Goal: Information Seeking & Learning: Learn about a topic

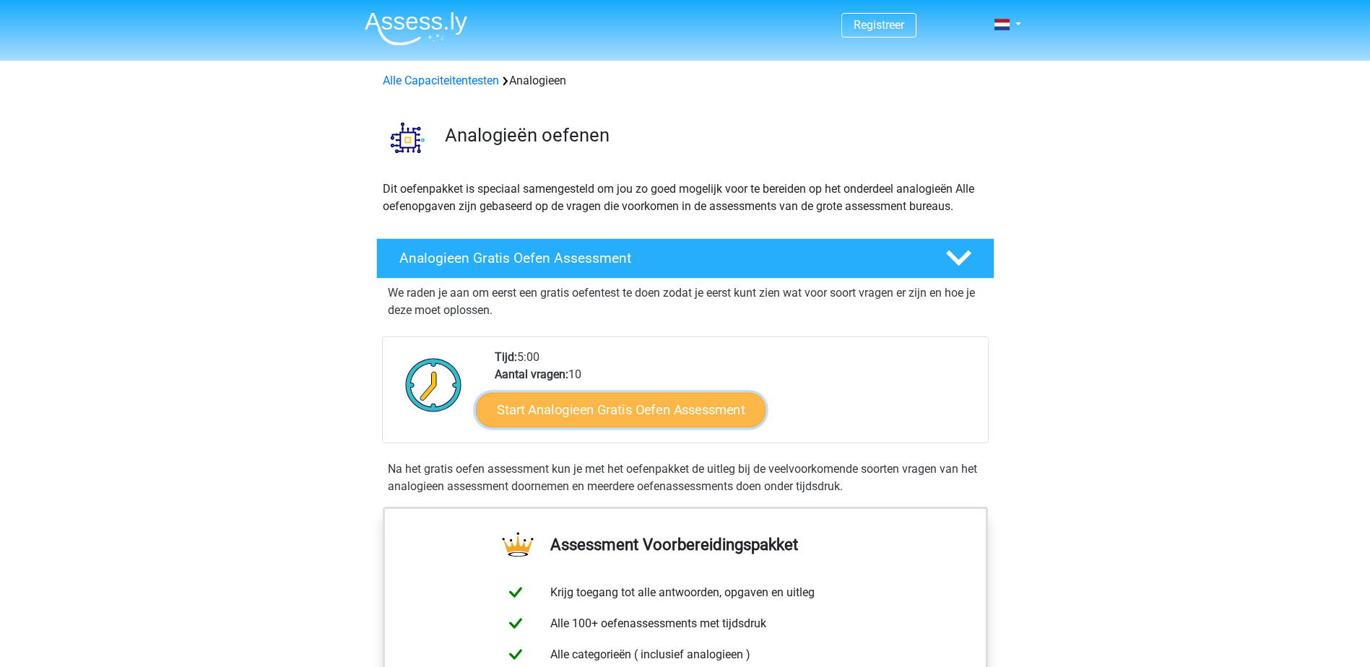
click at [644, 410] on link "Start Analogieen Gratis Oefen Assessment" at bounding box center [621, 409] width 290 height 35
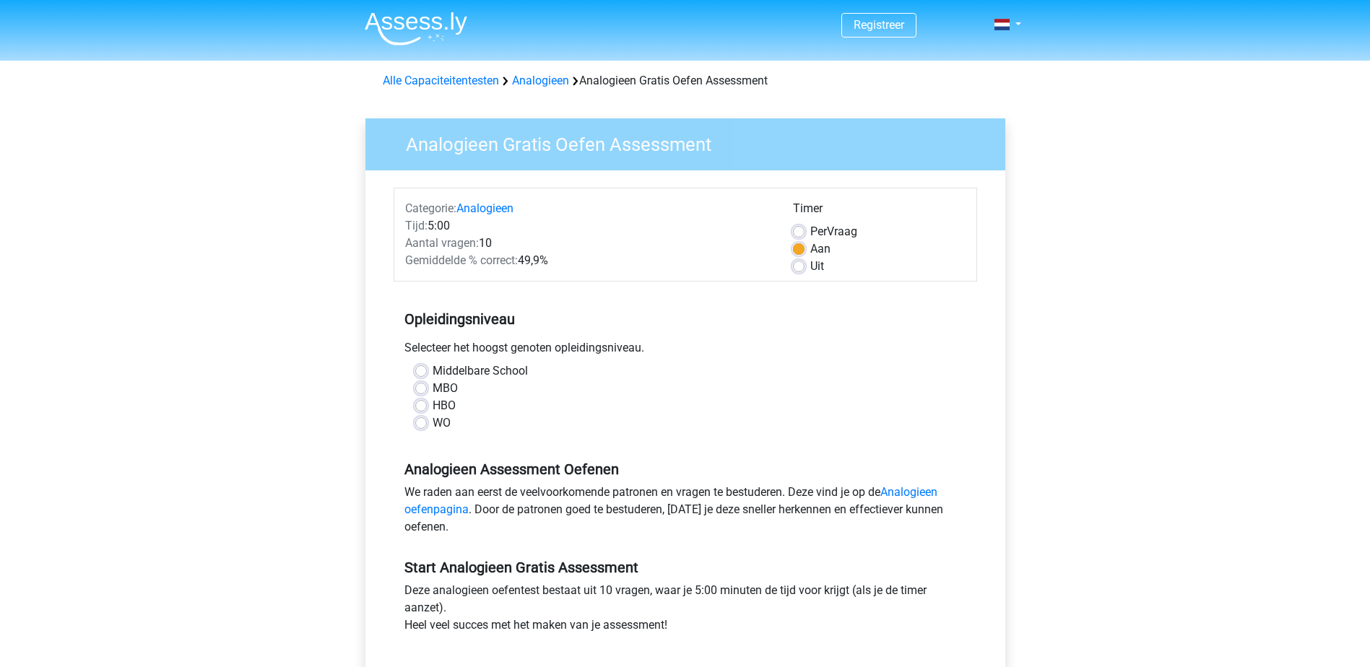
click at [433, 403] on label "HBO" at bounding box center [444, 405] width 23 height 17
click at [418, 403] on input "HBO" at bounding box center [421, 404] width 12 height 14
radio input "true"
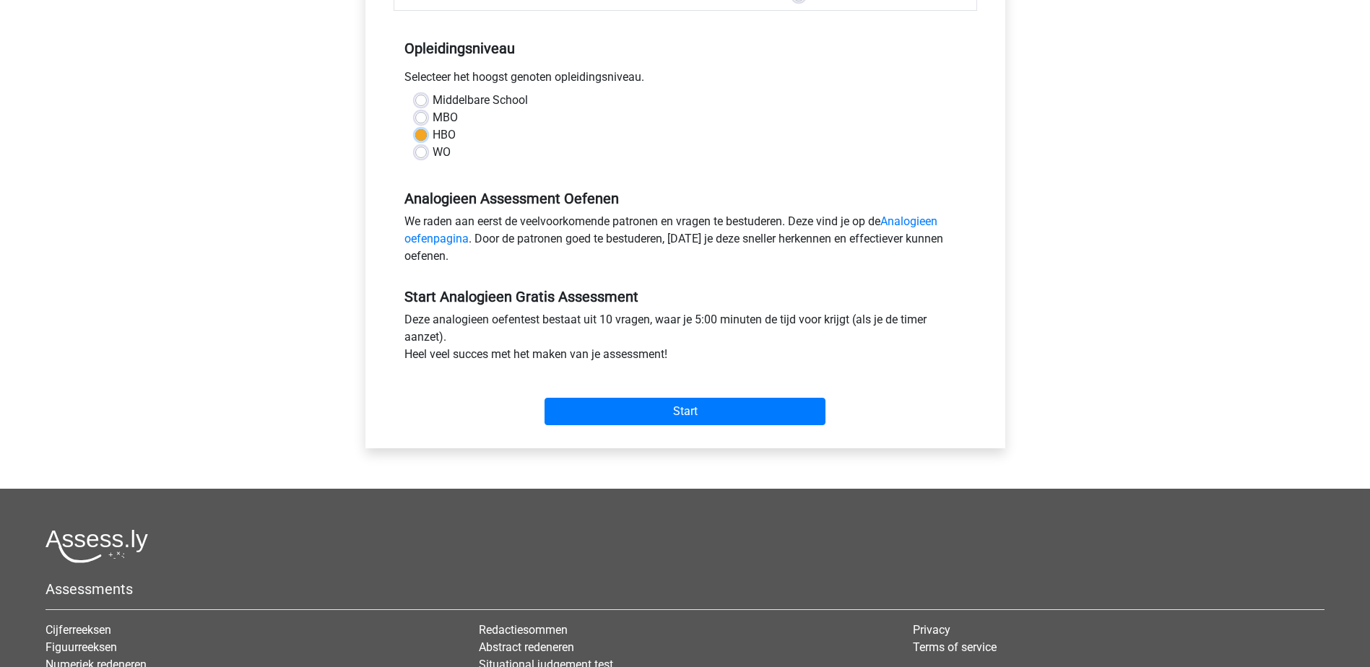
scroll to position [289, 0]
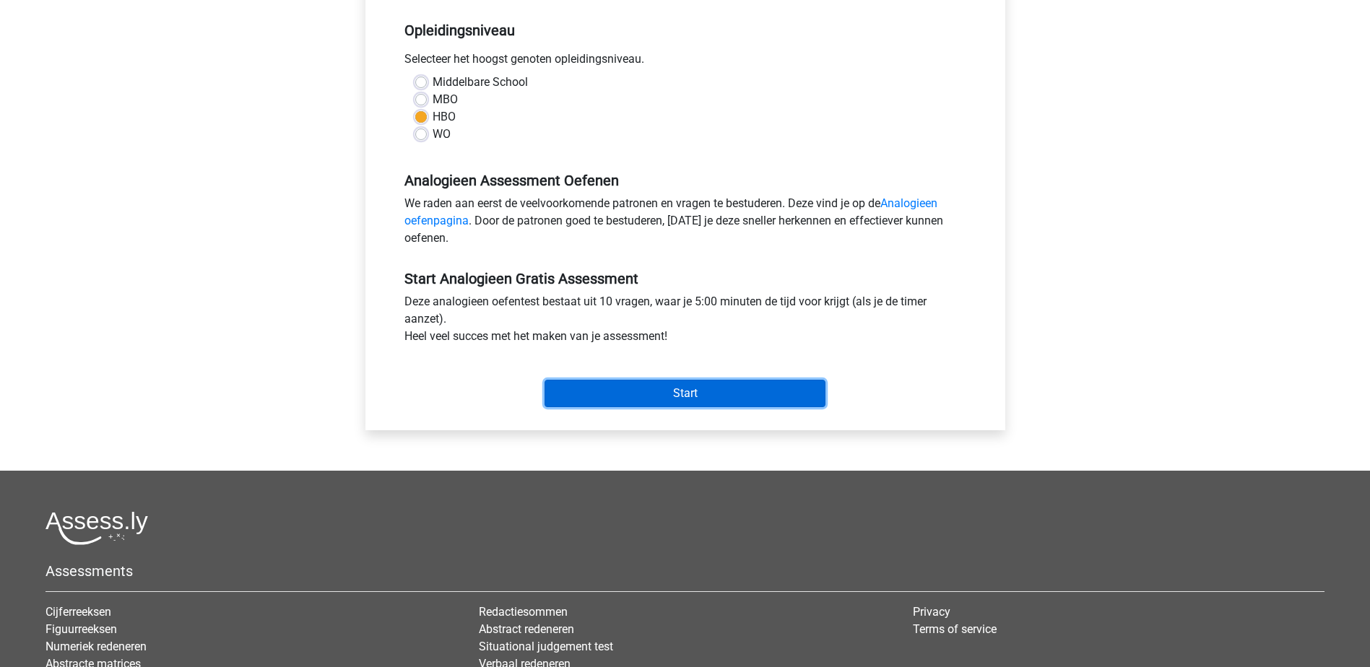
click at [650, 392] on input "Start" at bounding box center [685, 393] width 281 height 27
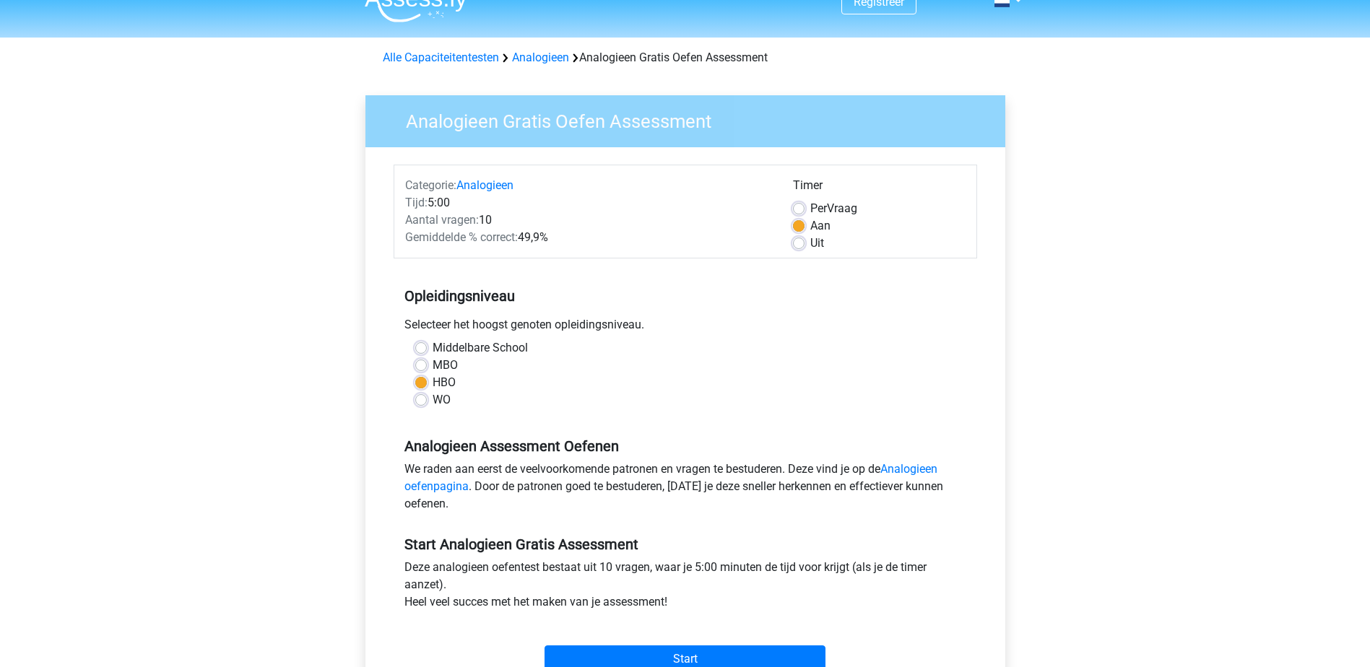
scroll to position [0, 0]
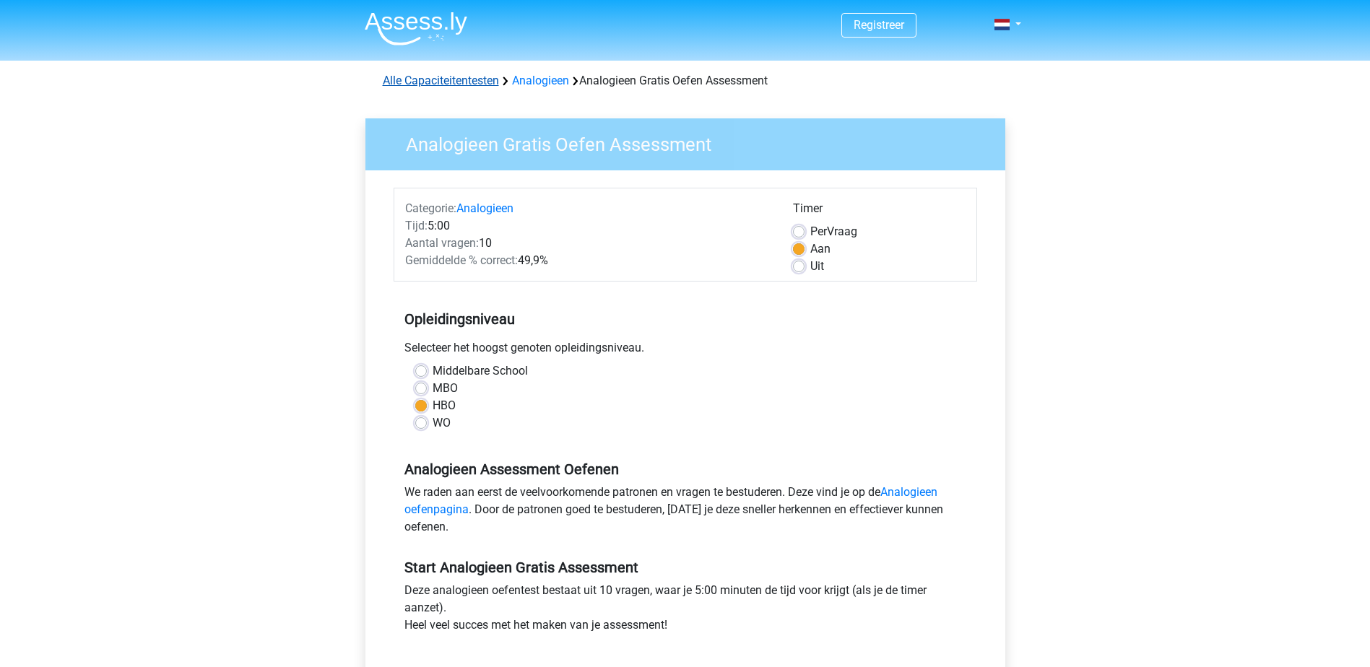
click at [482, 82] on link "Alle Capaciteitentesten" at bounding box center [441, 81] width 116 height 14
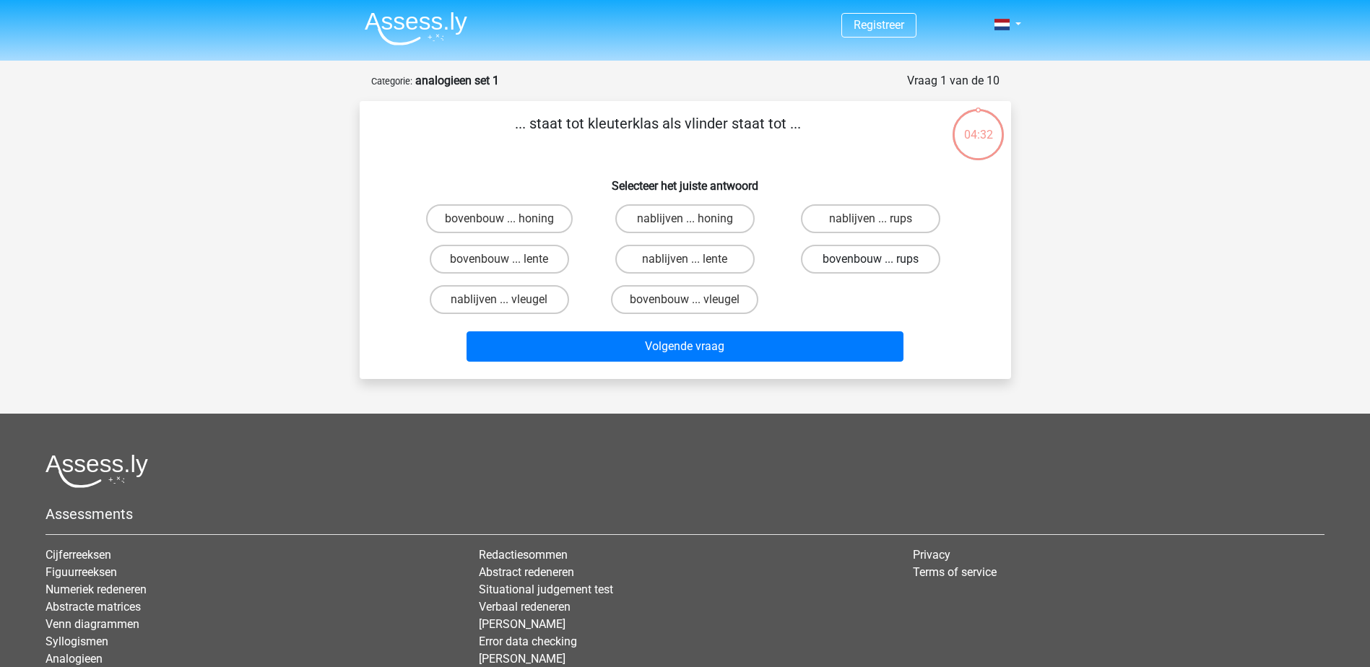
click at [883, 256] on label "bovenbouw ... rups" at bounding box center [870, 259] width 139 height 29
click at [880, 259] on input "bovenbouw ... rups" at bounding box center [875, 263] width 9 height 9
radio input "true"
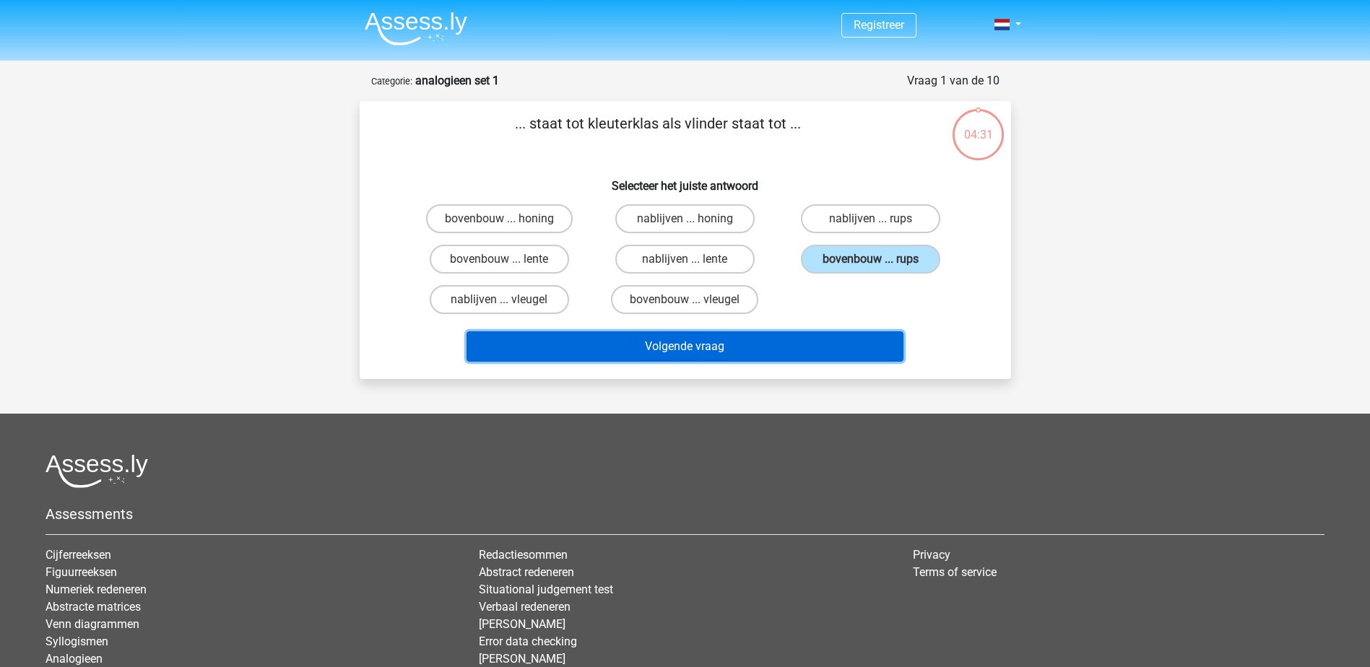
click at [706, 339] on button "Volgende vraag" at bounding box center [685, 346] width 437 height 30
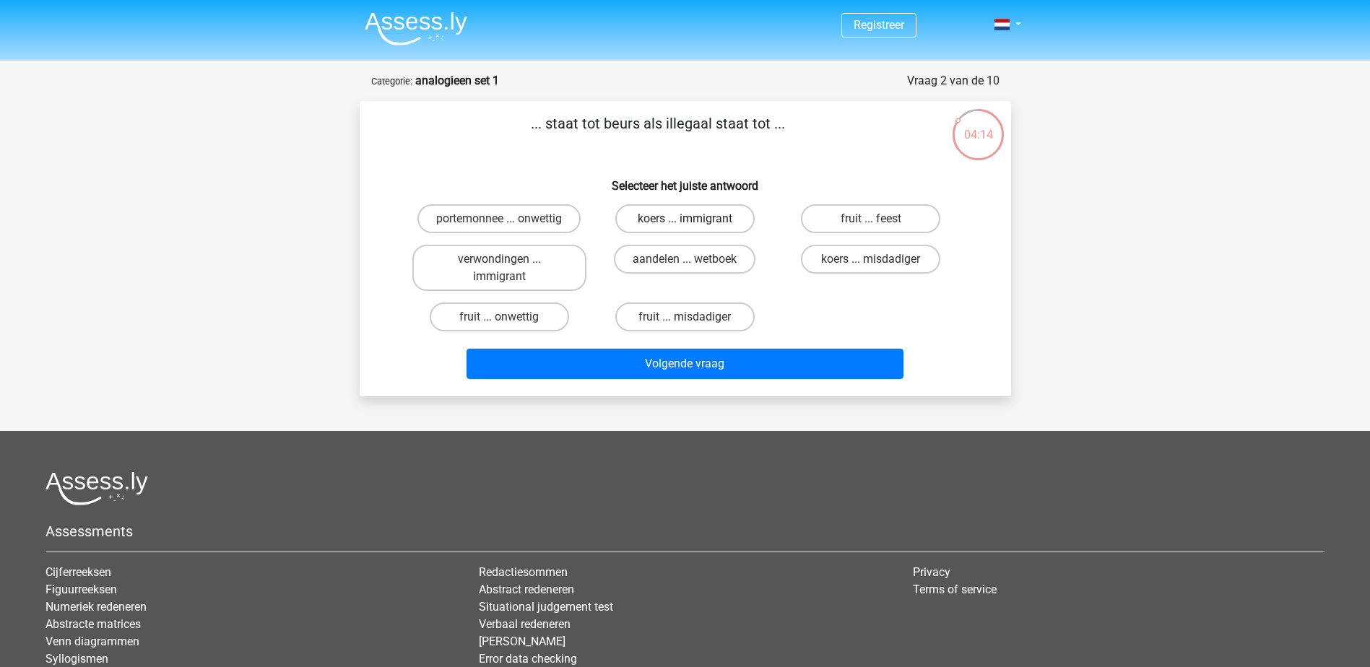
click at [706, 222] on label "koers ... immigrant" at bounding box center [684, 218] width 139 height 29
click at [694, 222] on input "koers ... immigrant" at bounding box center [689, 223] width 9 height 9
radio input "true"
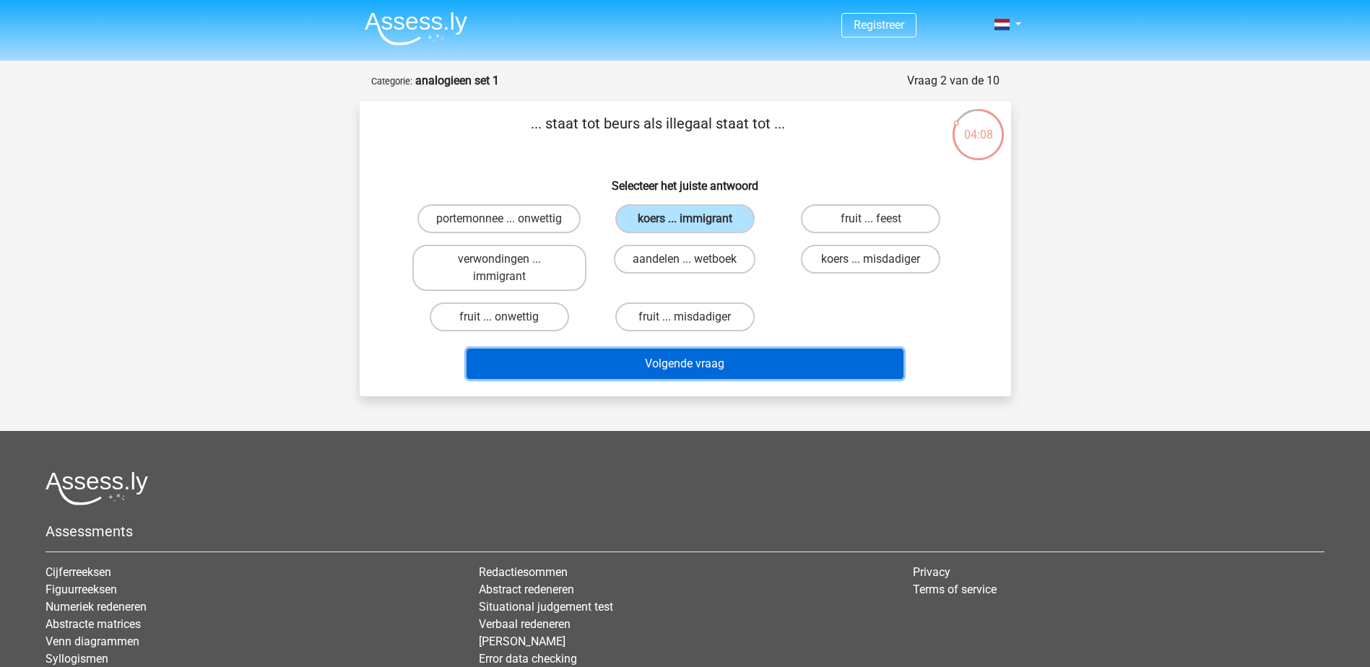
click at [706, 363] on button "Volgende vraag" at bounding box center [685, 364] width 437 height 30
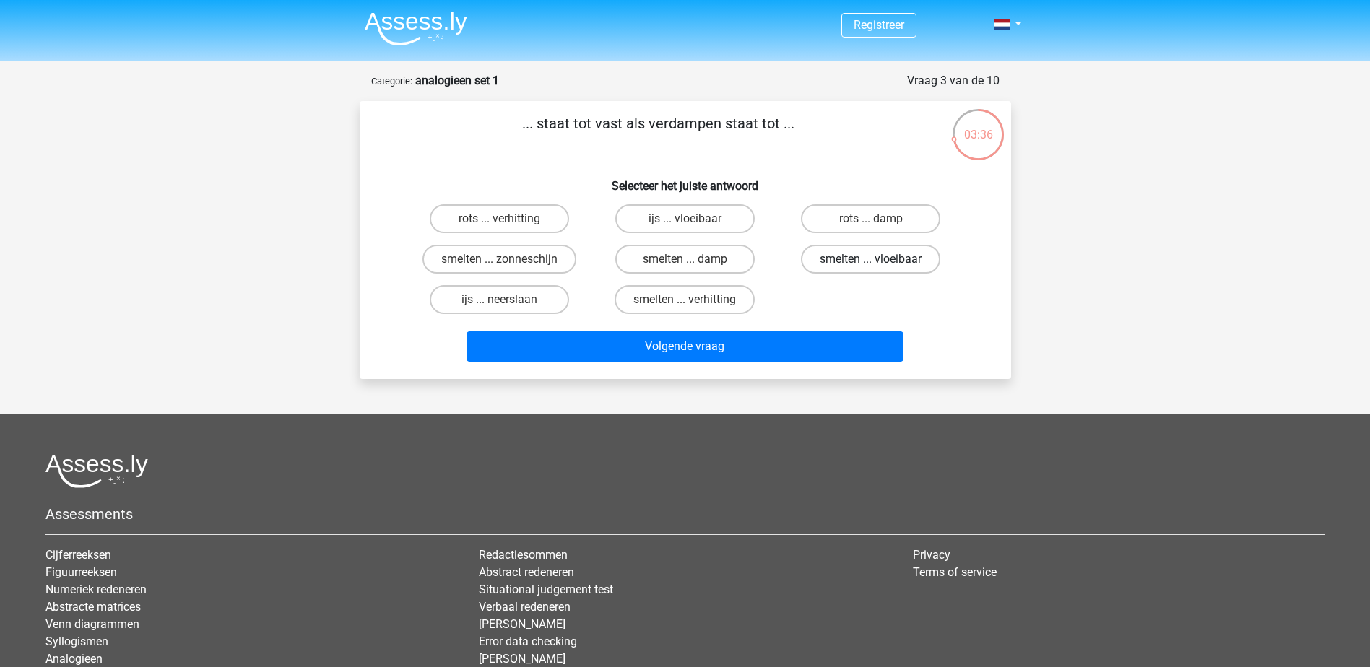
click at [929, 251] on label "smelten ... vloeibaar" at bounding box center [870, 259] width 139 height 29
click at [880, 259] on input "smelten ... vloeibaar" at bounding box center [875, 263] width 9 height 9
radio input "true"
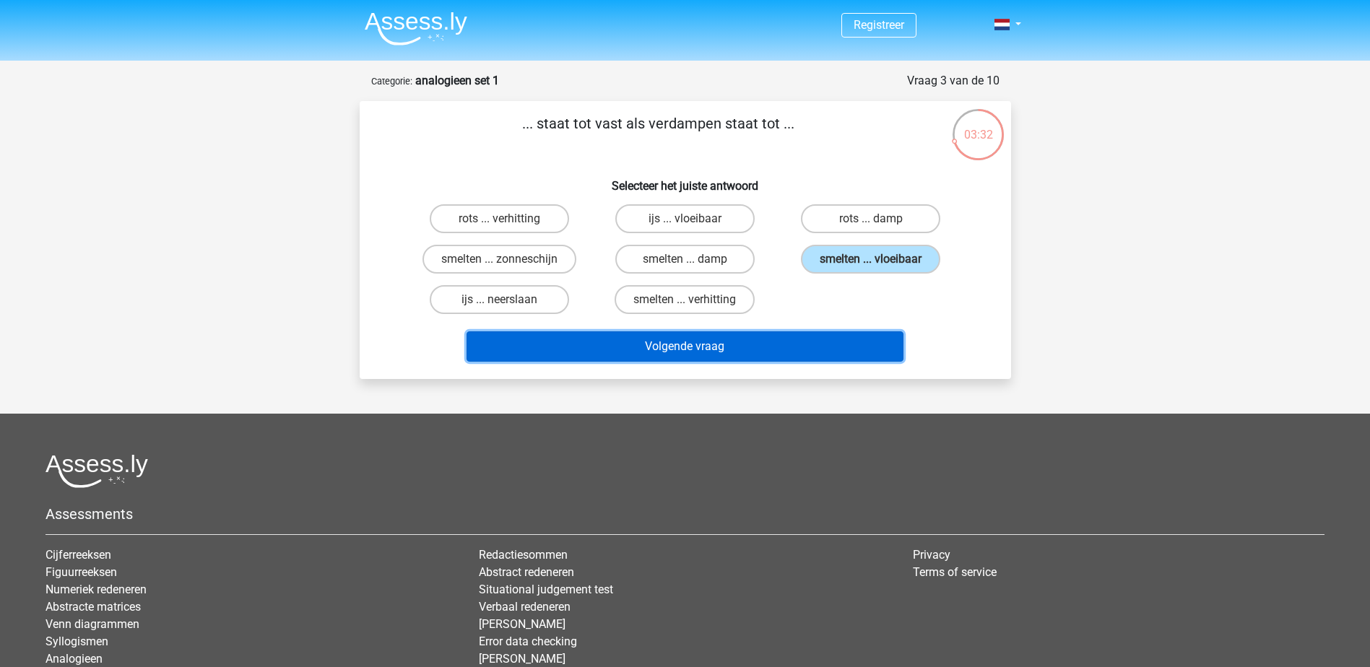
click at [680, 346] on button "Volgende vraag" at bounding box center [685, 346] width 437 height 30
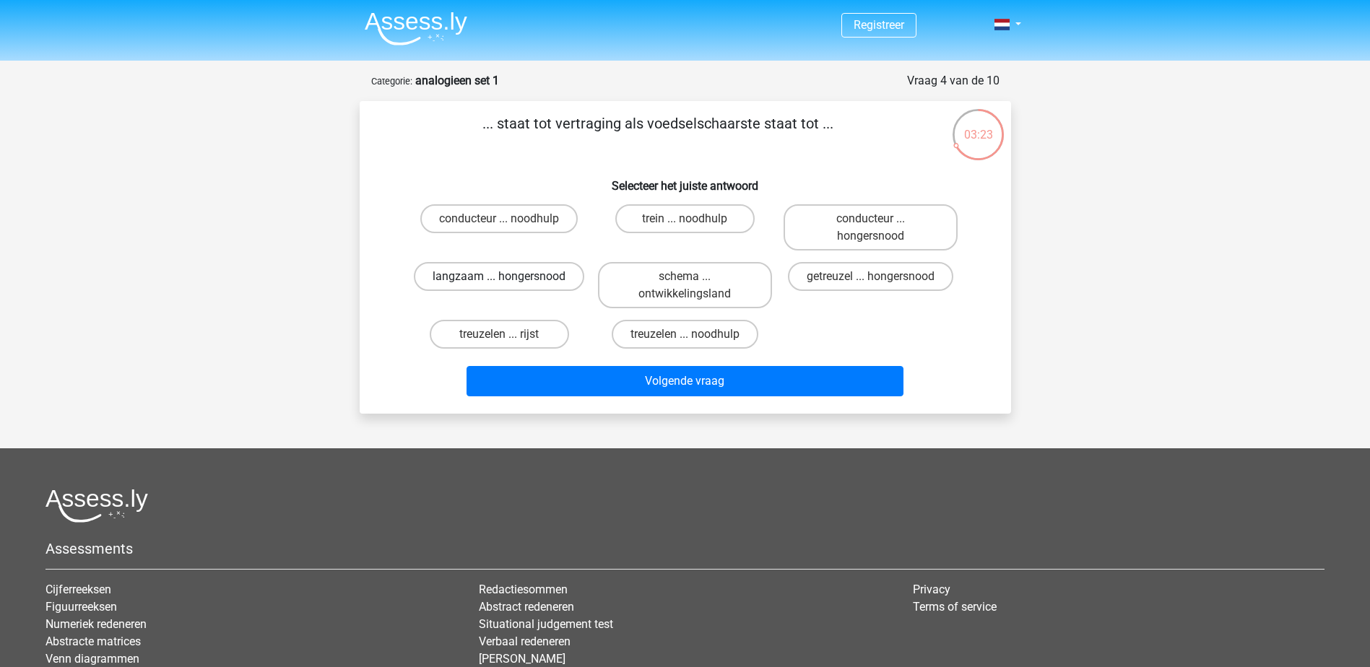
click at [521, 277] on label "langzaam ... hongersnood" at bounding box center [499, 276] width 170 height 29
click at [508, 277] on input "langzaam ... hongersnood" at bounding box center [503, 281] width 9 height 9
radio input "true"
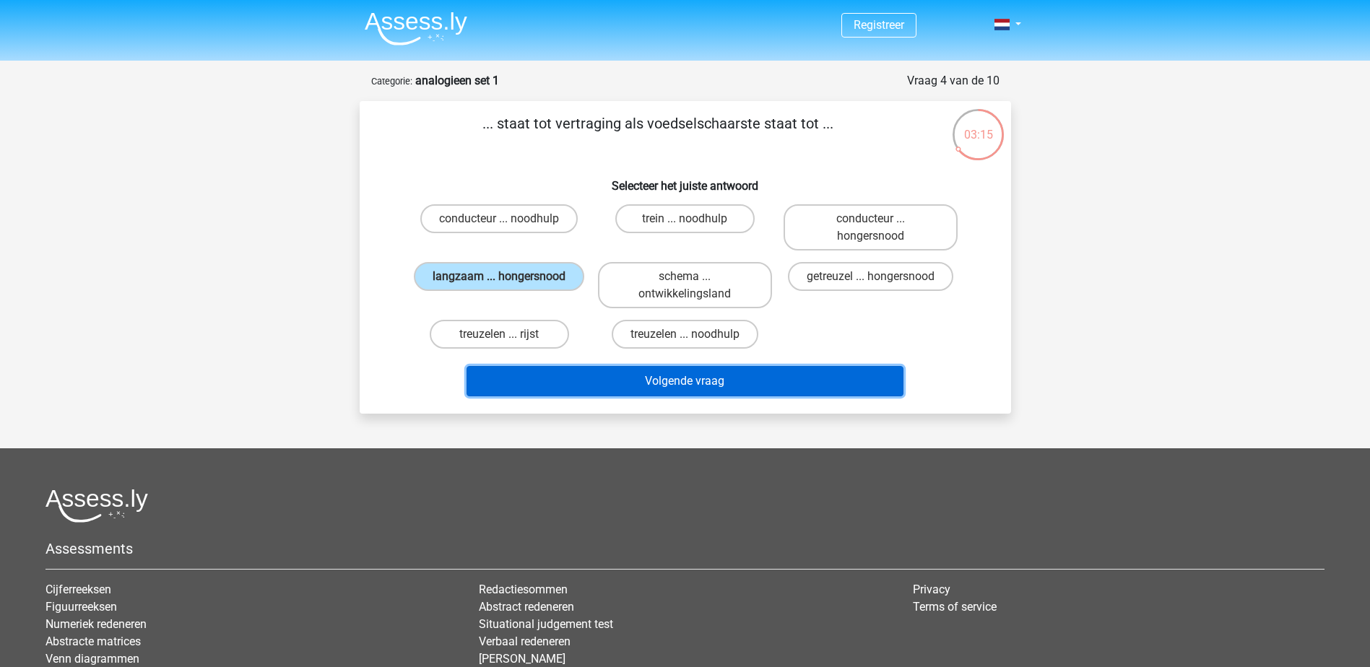
click at [706, 373] on button "Volgende vraag" at bounding box center [685, 381] width 437 height 30
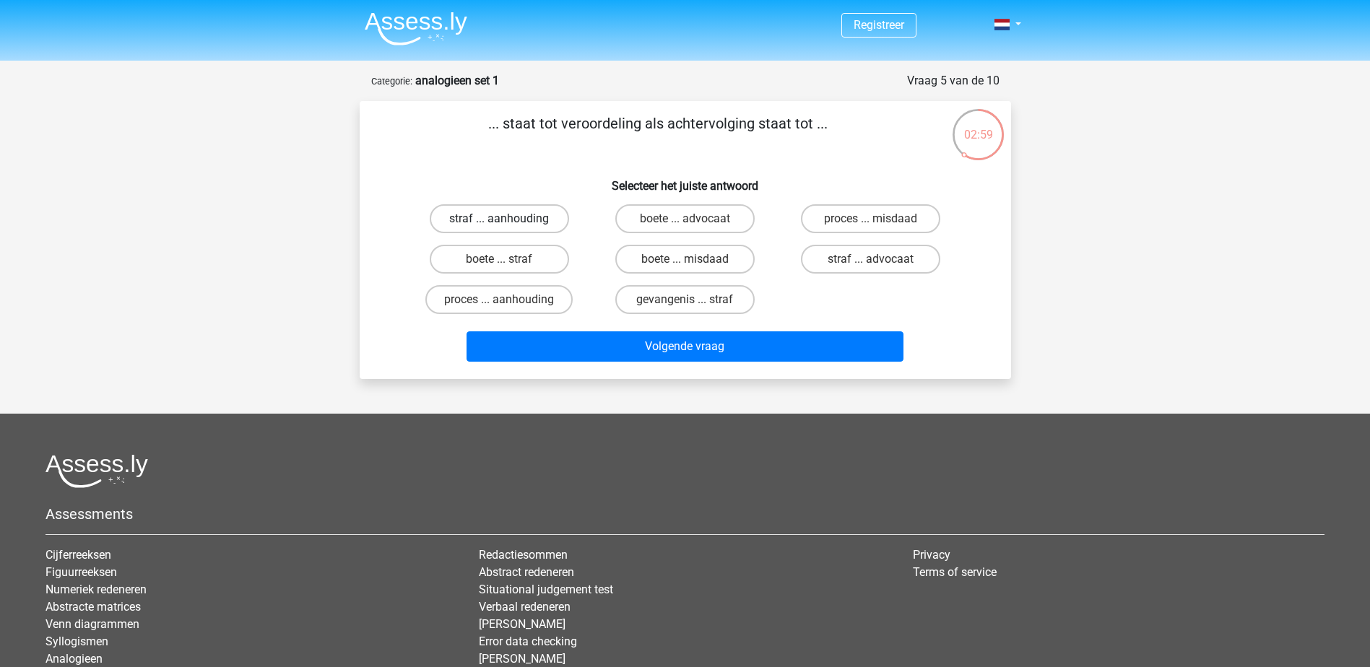
click at [539, 225] on label "straf ... aanhouding" at bounding box center [499, 218] width 139 height 29
click at [508, 225] on input "straf ... aanhouding" at bounding box center [503, 223] width 9 height 9
radio input "true"
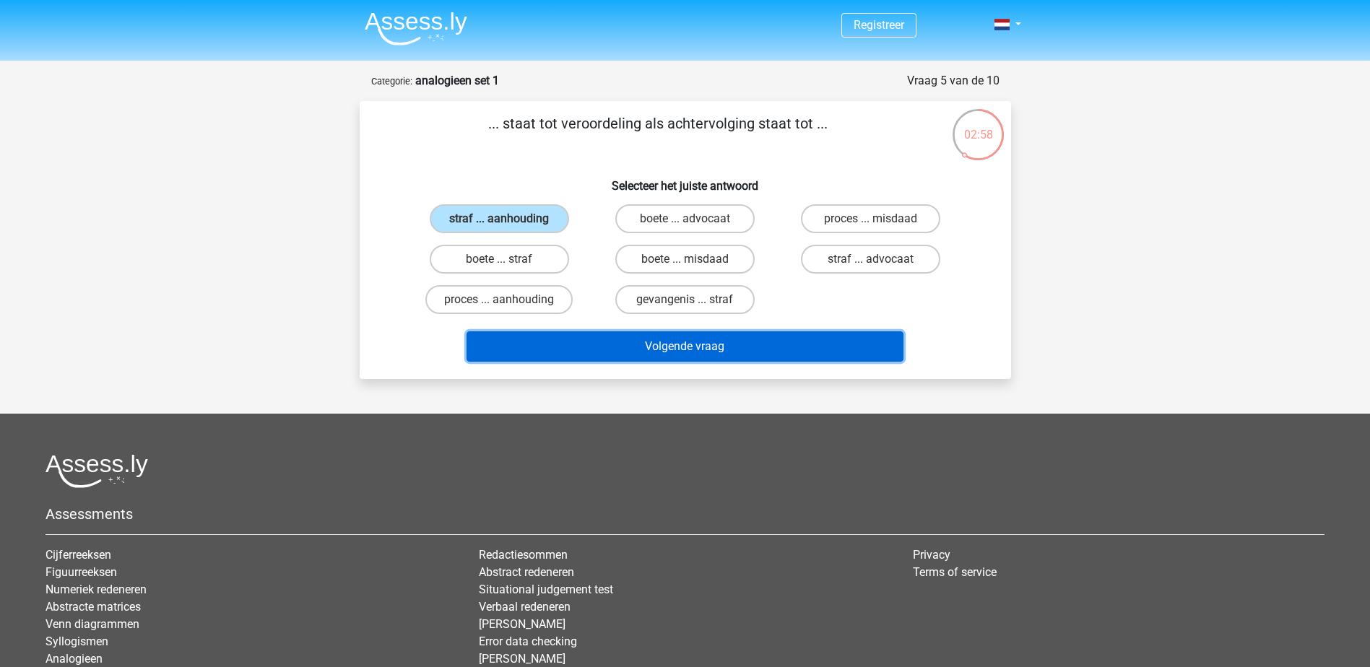
click at [682, 350] on button "Volgende vraag" at bounding box center [685, 346] width 437 height 30
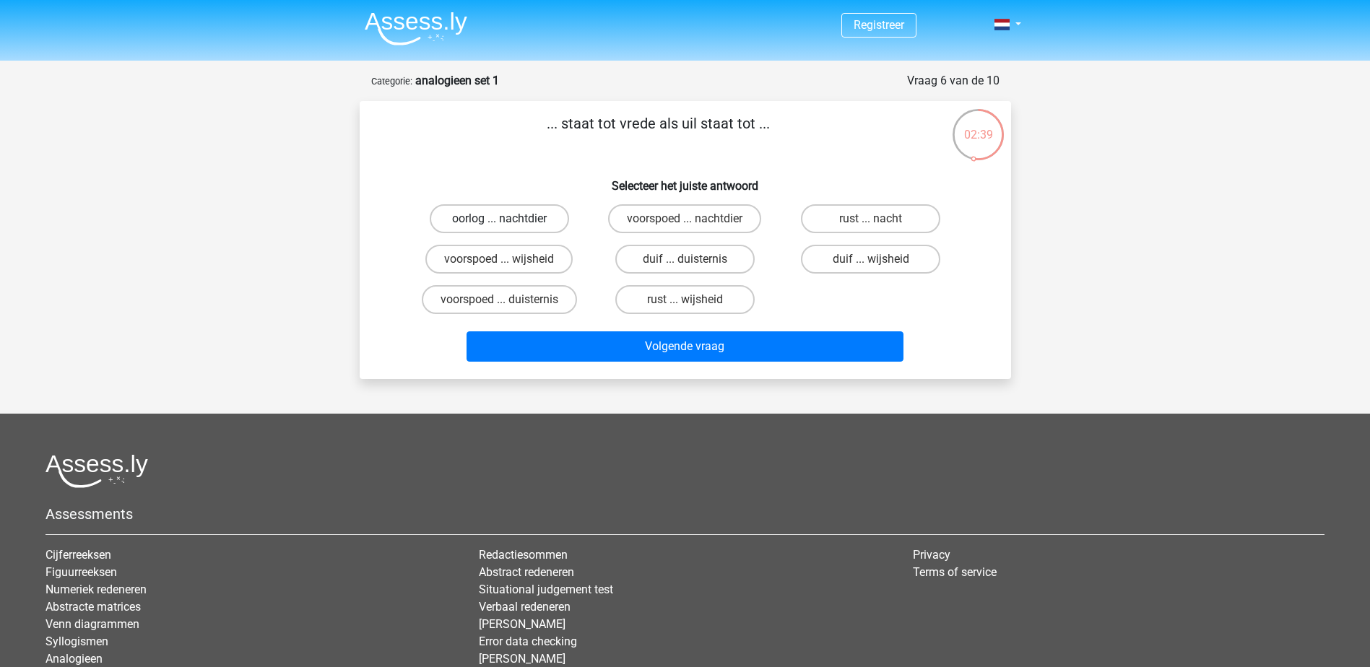
click at [547, 220] on label "oorlog ... nachtdier" at bounding box center [499, 218] width 139 height 29
click at [508, 220] on input "oorlog ... nachtdier" at bounding box center [503, 223] width 9 height 9
radio input "true"
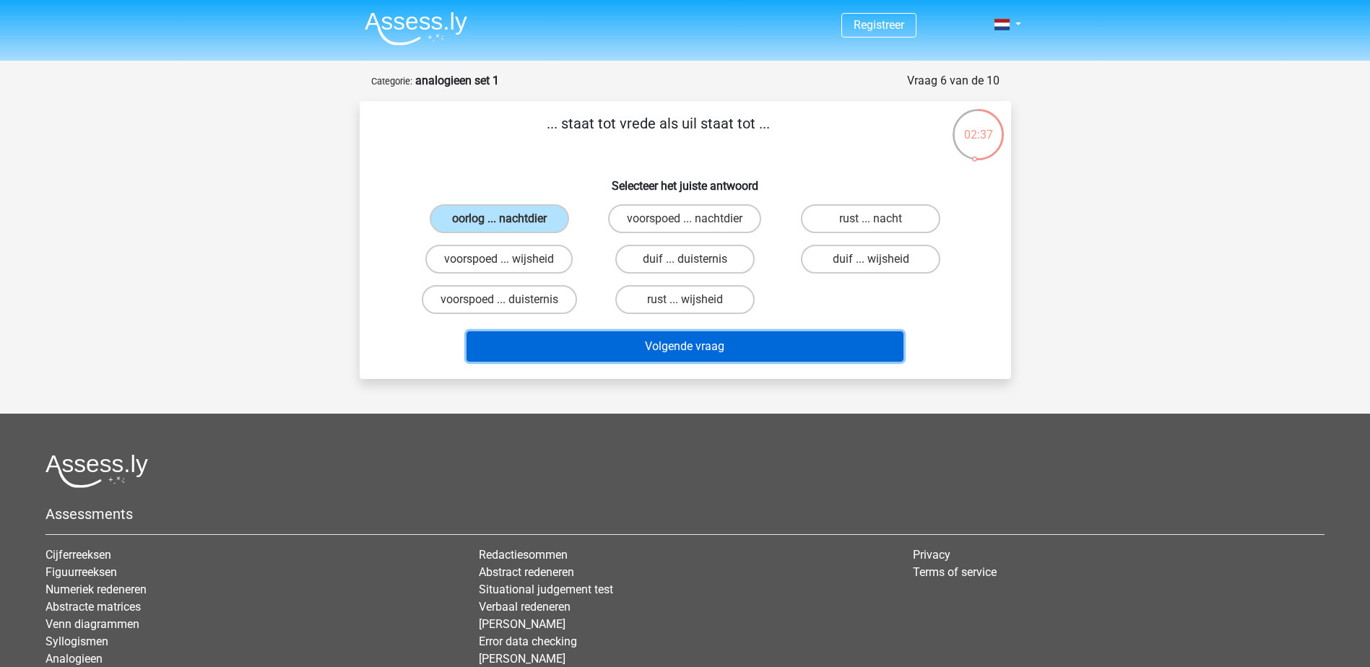
click at [668, 338] on button "Volgende vraag" at bounding box center [685, 346] width 437 height 30
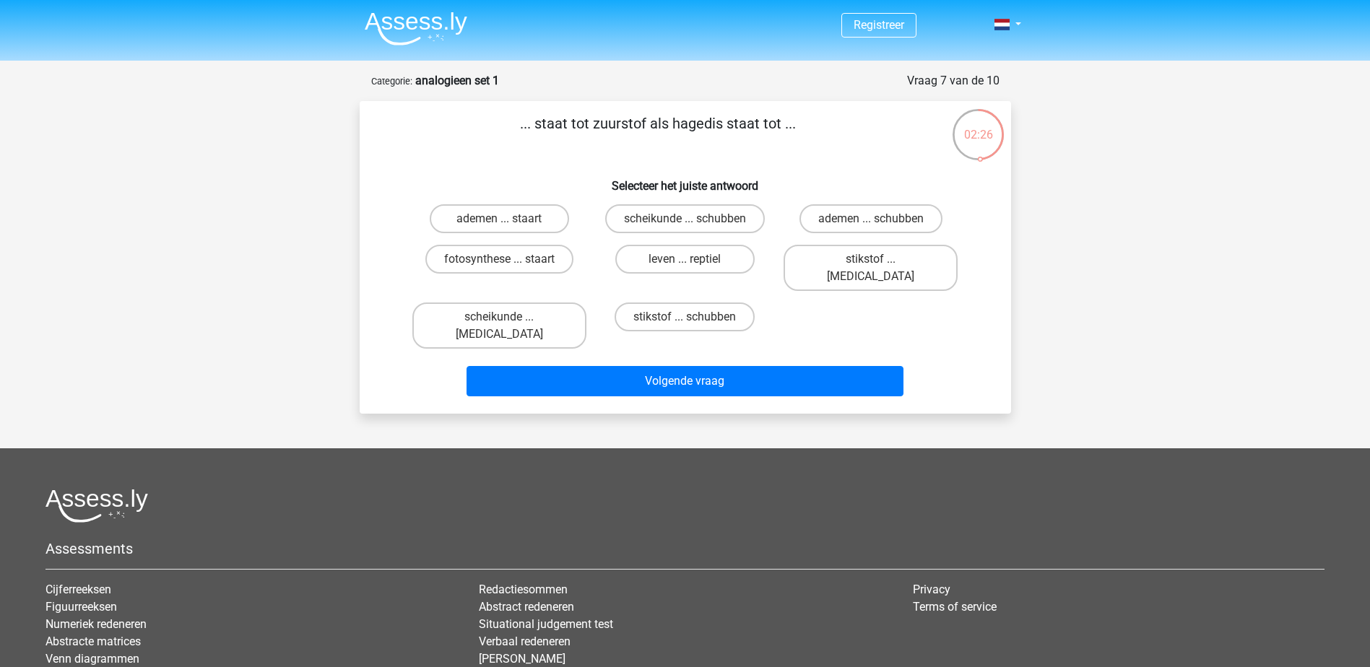
click at [687, 259] on input "leven ... reptiel" at bounding box center [689, 263] width 9 height 9
radio input "true"
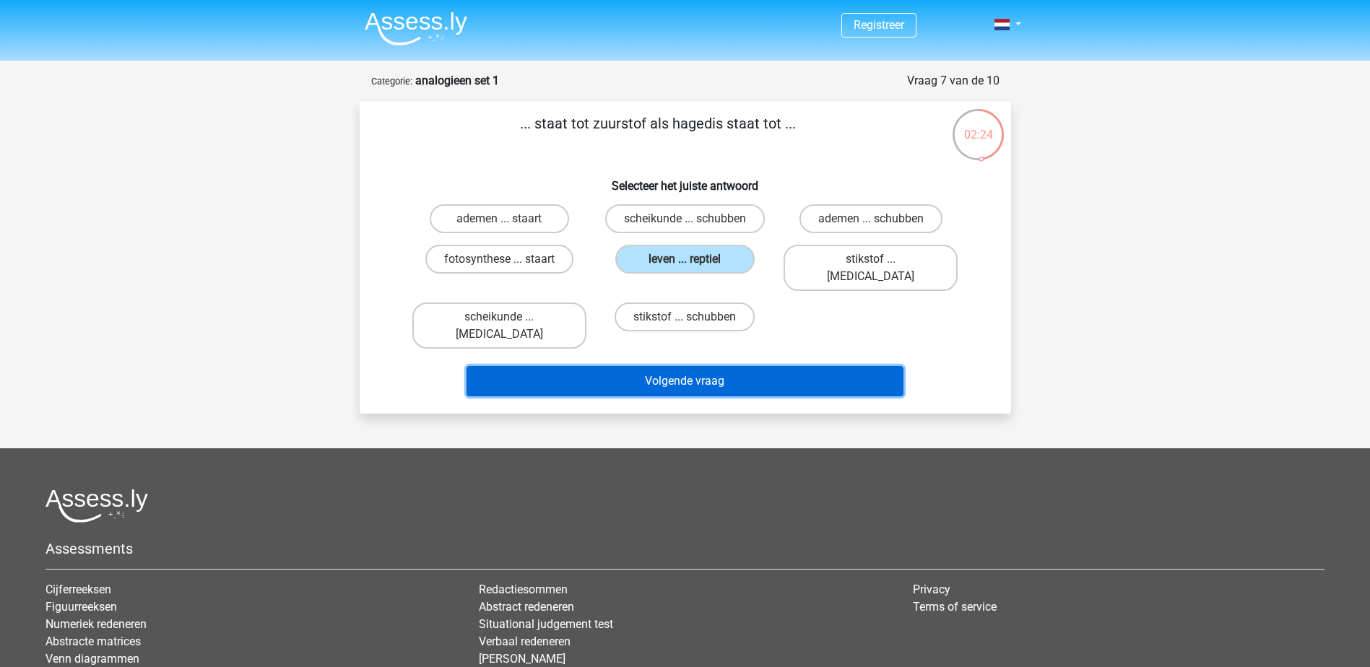
click at [730, 366] on button "Volgende vraag" at bounding box center [685, 381] width 437 height 30
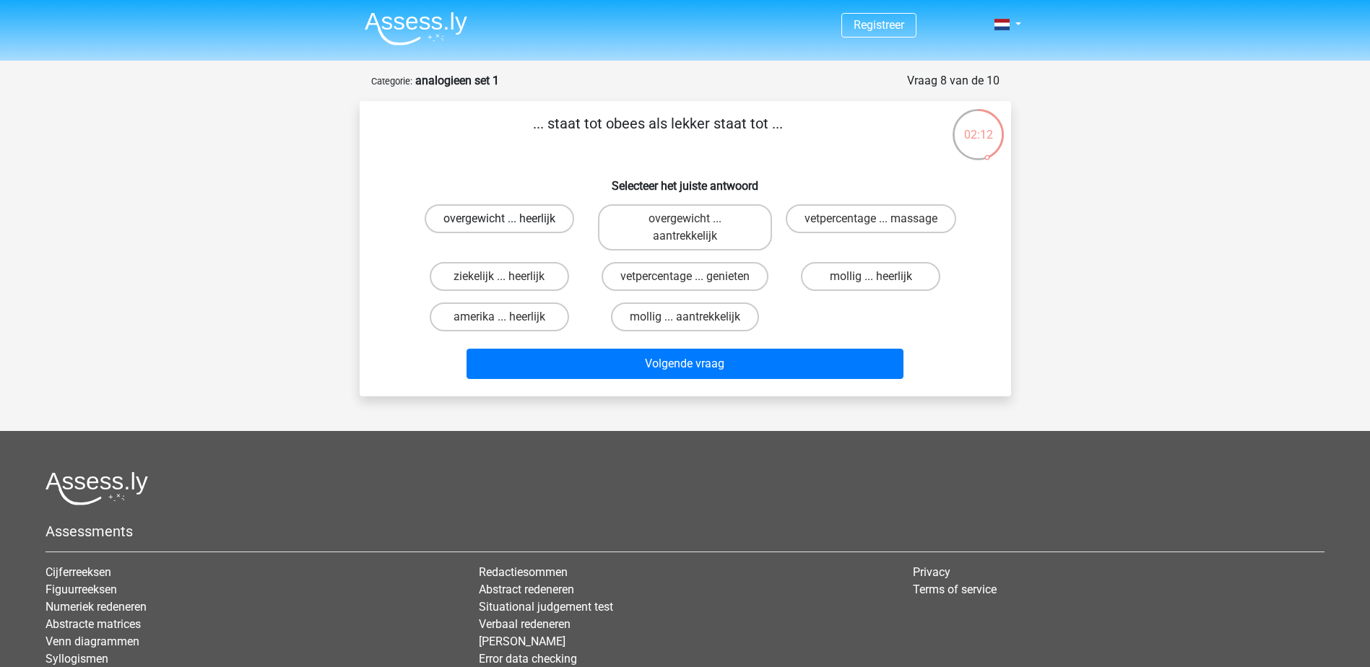
click at [537, 221] on label "overgewicht ... heerlijk" at bounding box center [499, 218] width 149 height 29
click at [508, 221] on input "overgewicht ... heerlijk" at bounding box center [503, 223] width 9 height 9
radio input "true"
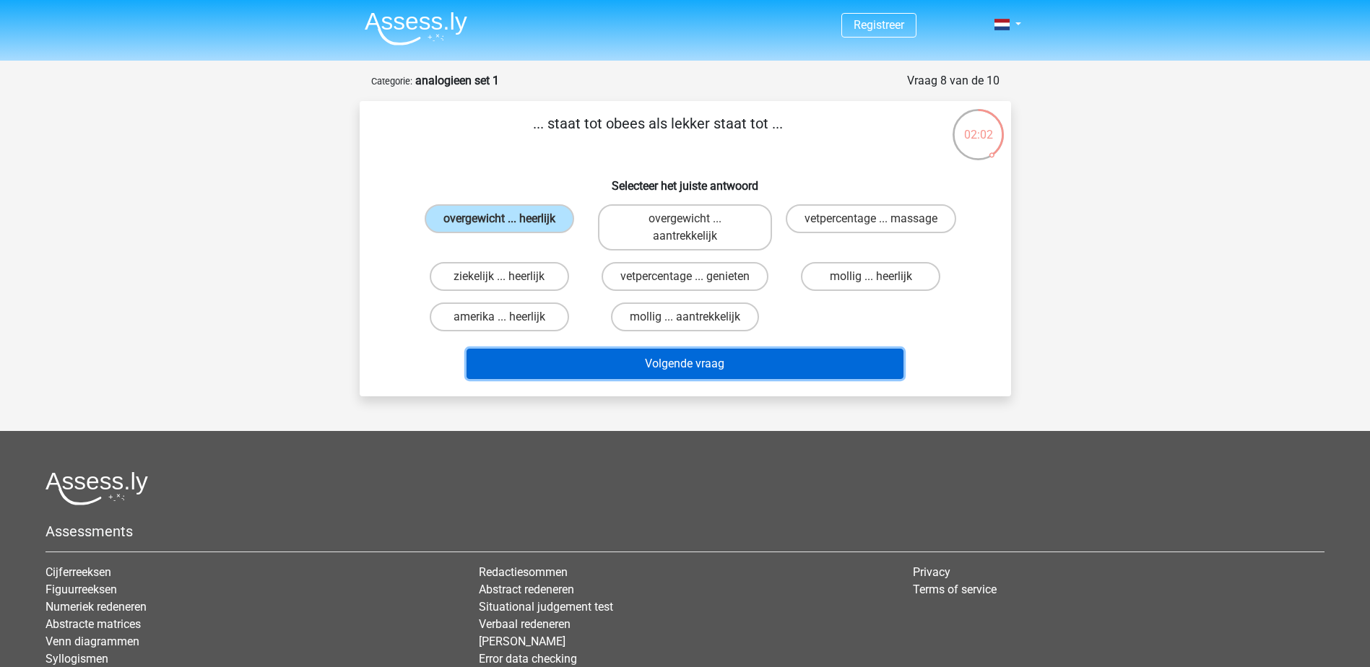
click at [716, 358] on button "Volgende vraag" at bounding box center [685, 364] width 437 height 30
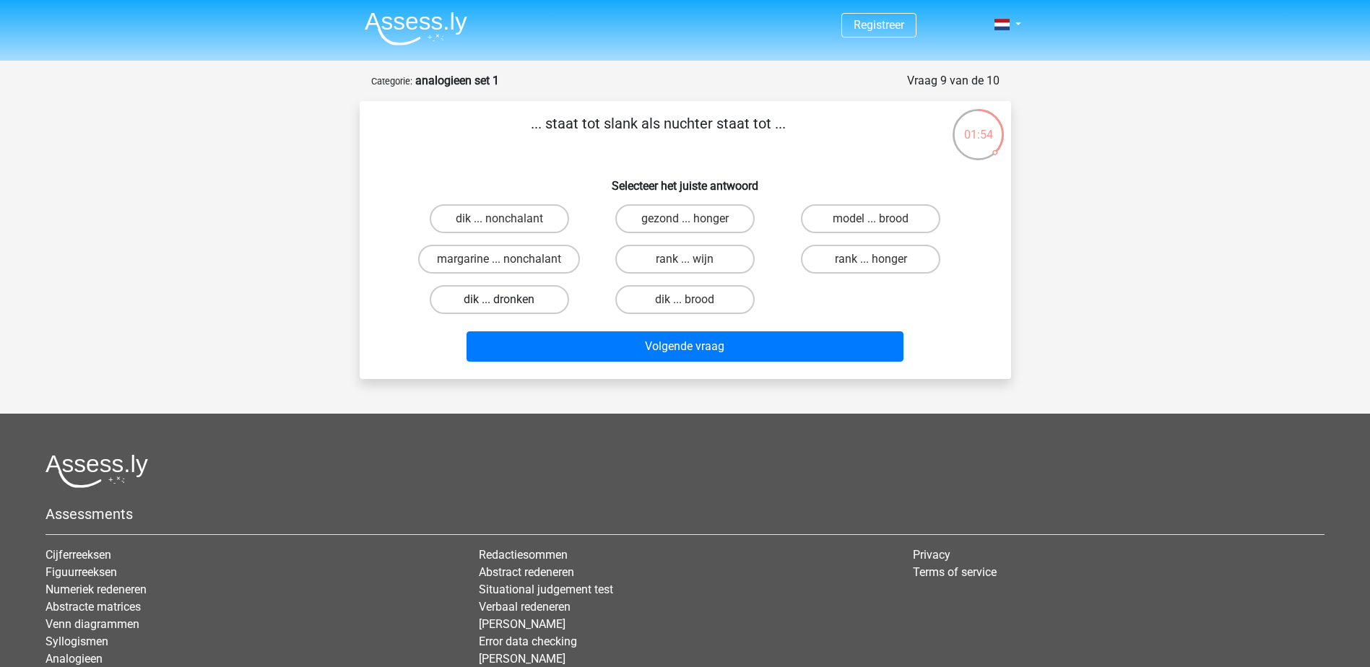
click at [530, 298] on label "dik ... dronken" at bounding box center [499, 299] width 139 height 29
click at [508, 300] on input "dik ... dronken" at bounding box center [503, 304] width 9 height 9
radio input "true"
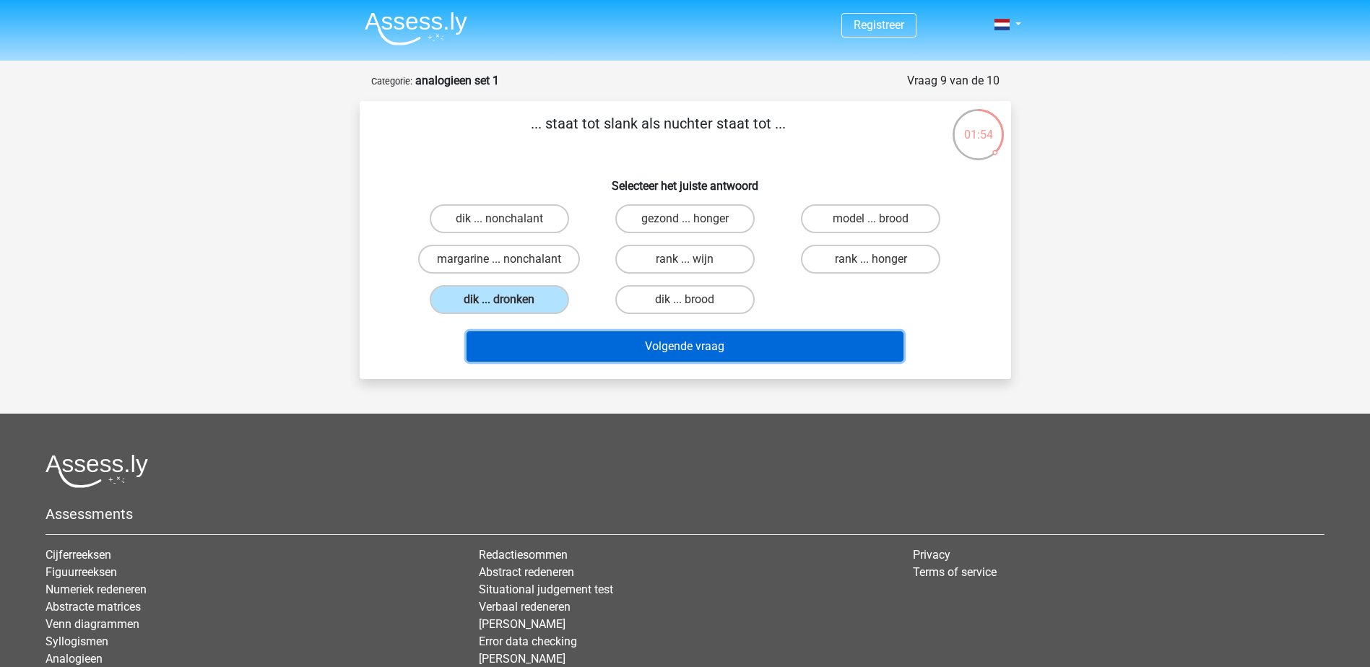
click at [692, 339] on button "Volgende vraag" at bounding box center [685, 346] width 437 height 30
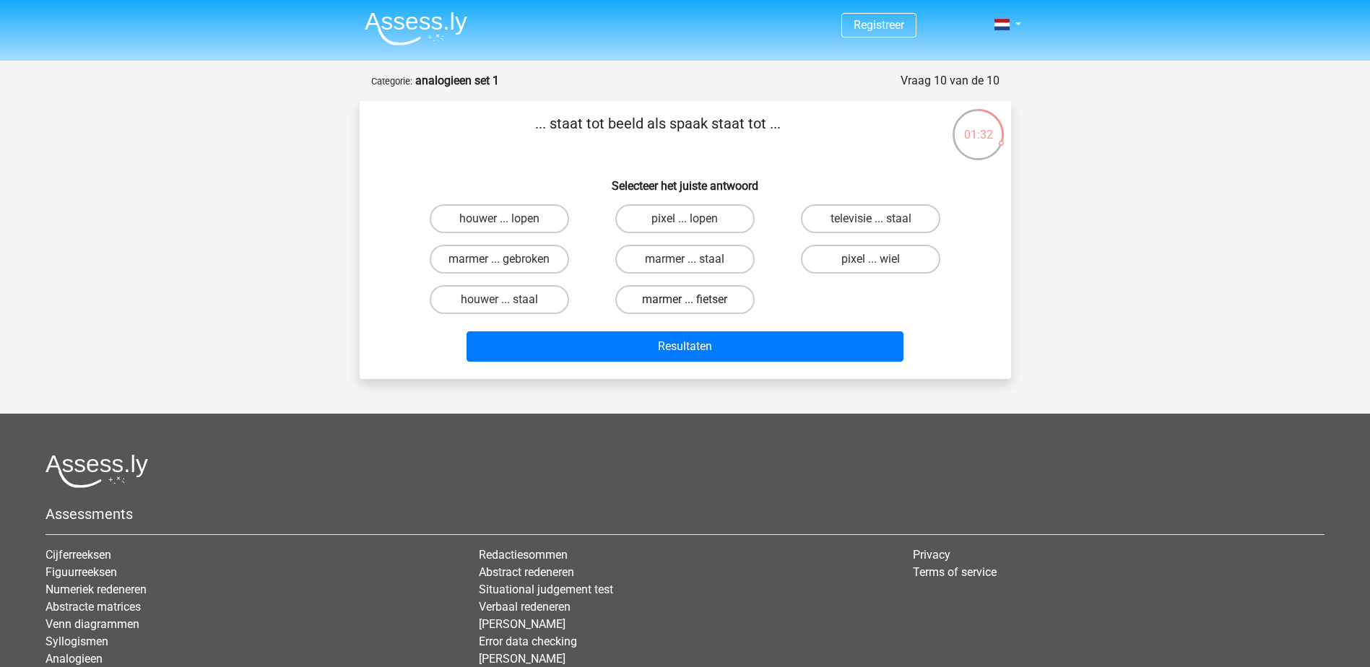
click at [689, 298] on label "marmer ... fietser" at bounding box center [684, 299] width 139 height 29
click at [689, 300] on input "marmer ... fietser" at bounding box center [689, 304] width 9 height 9
radio input "true"
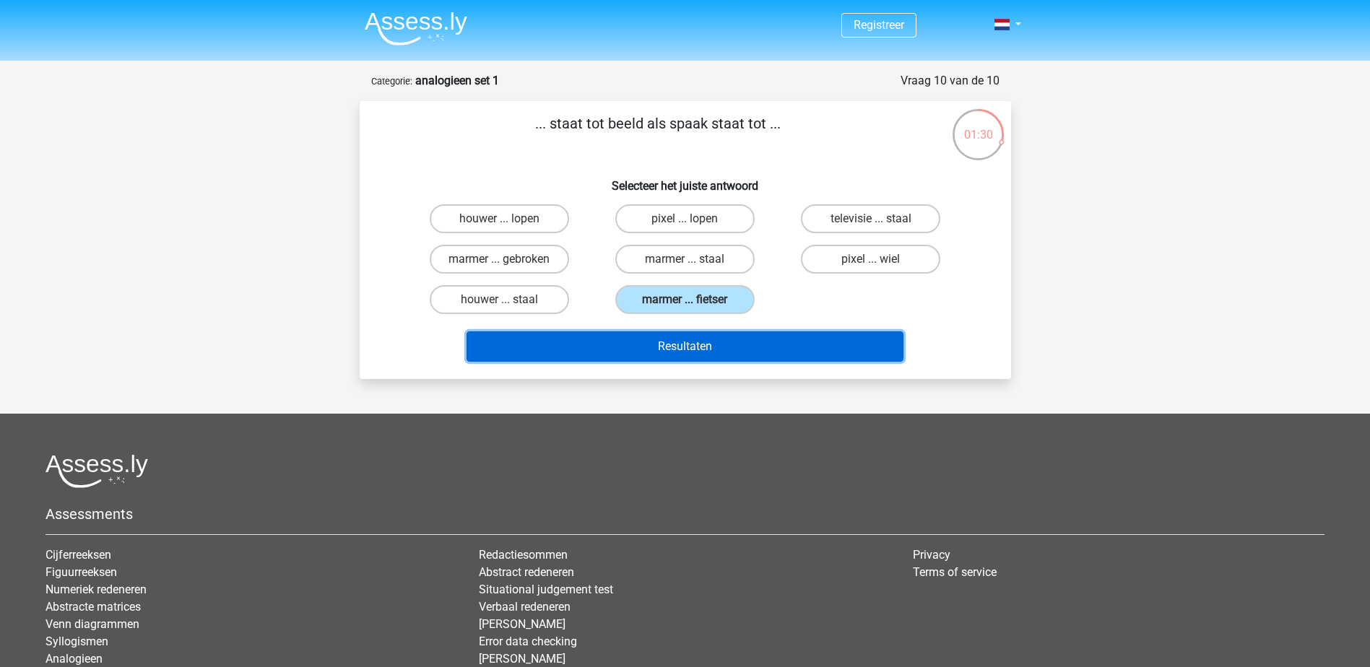
click at [695, 334] on button "Resultaten" at bounding box center [685, 346] width 437 height 30
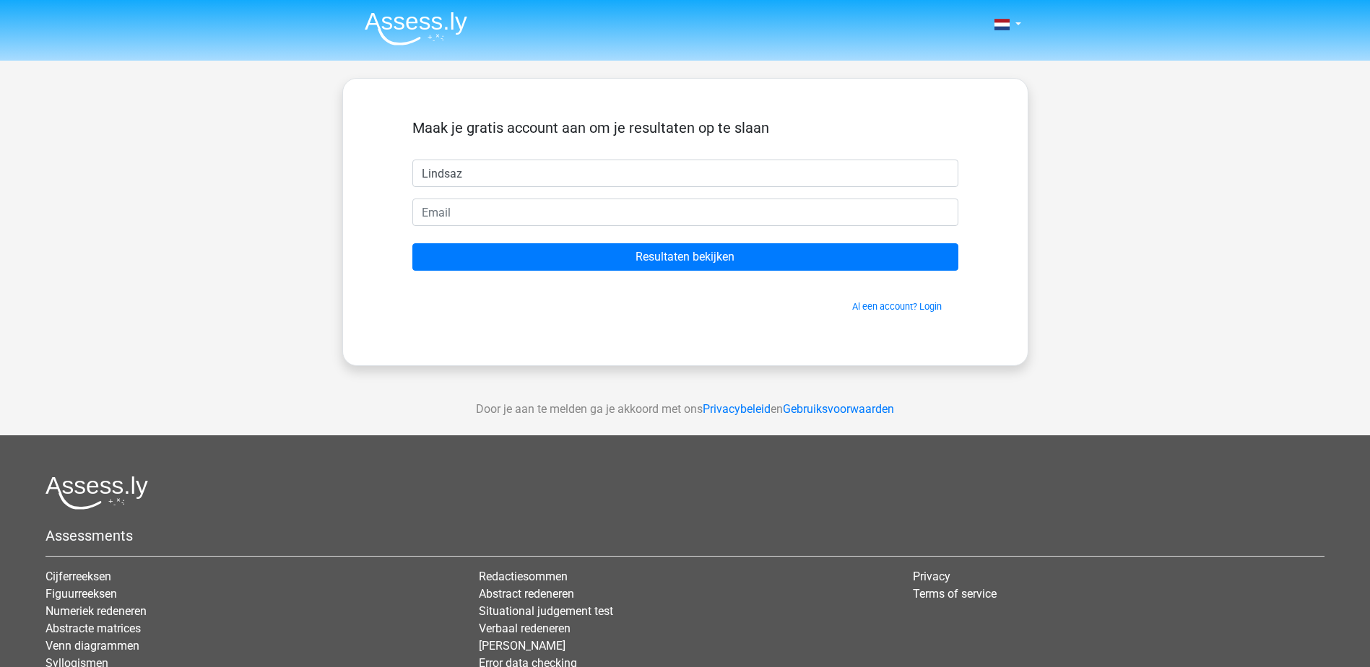
type input "Lindsaz"
type input "lindsay@van-neerbos.eu"
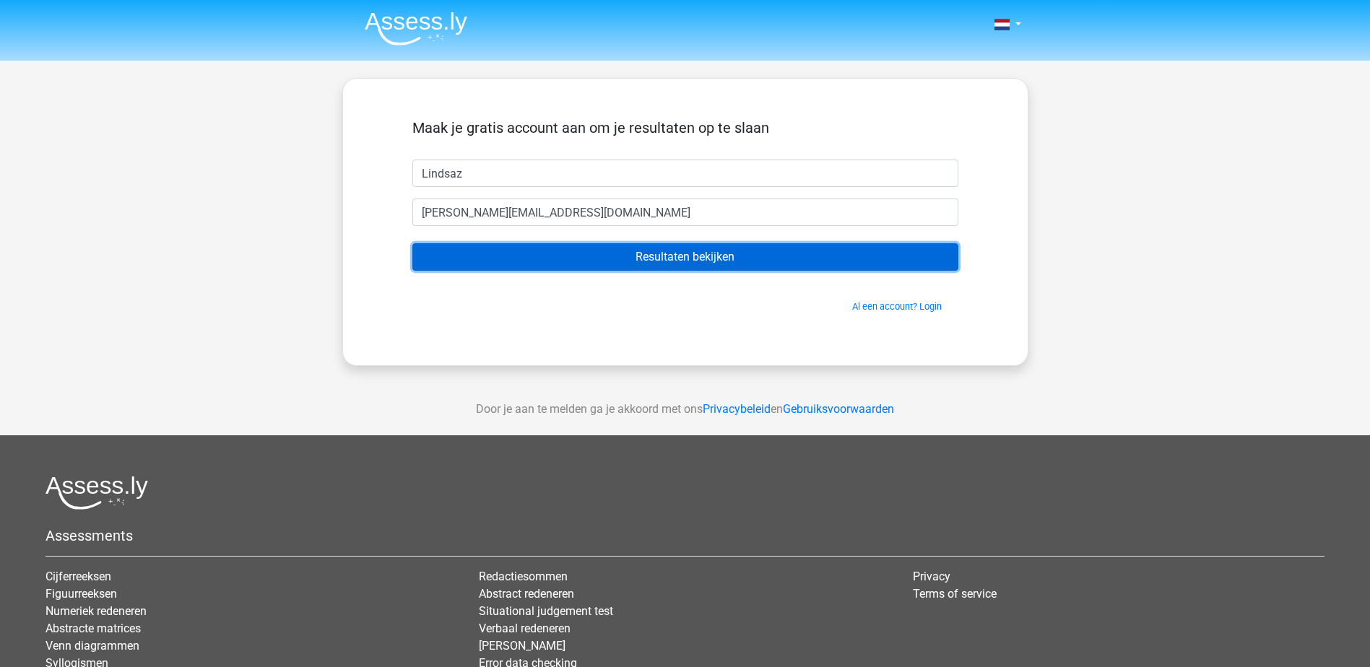
click at [624, 261] on input "Resultaten bekijken" at bounding box center [685, 256] width 546 height 27
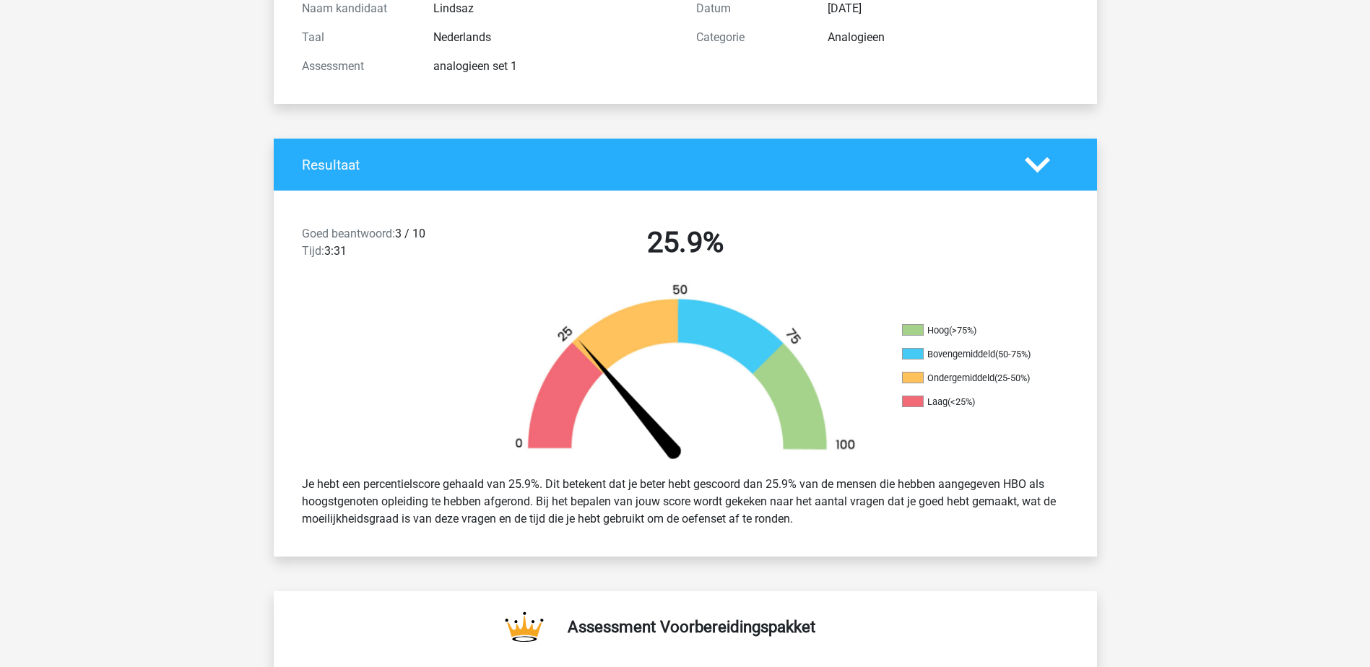
scroll to position [217, 0]
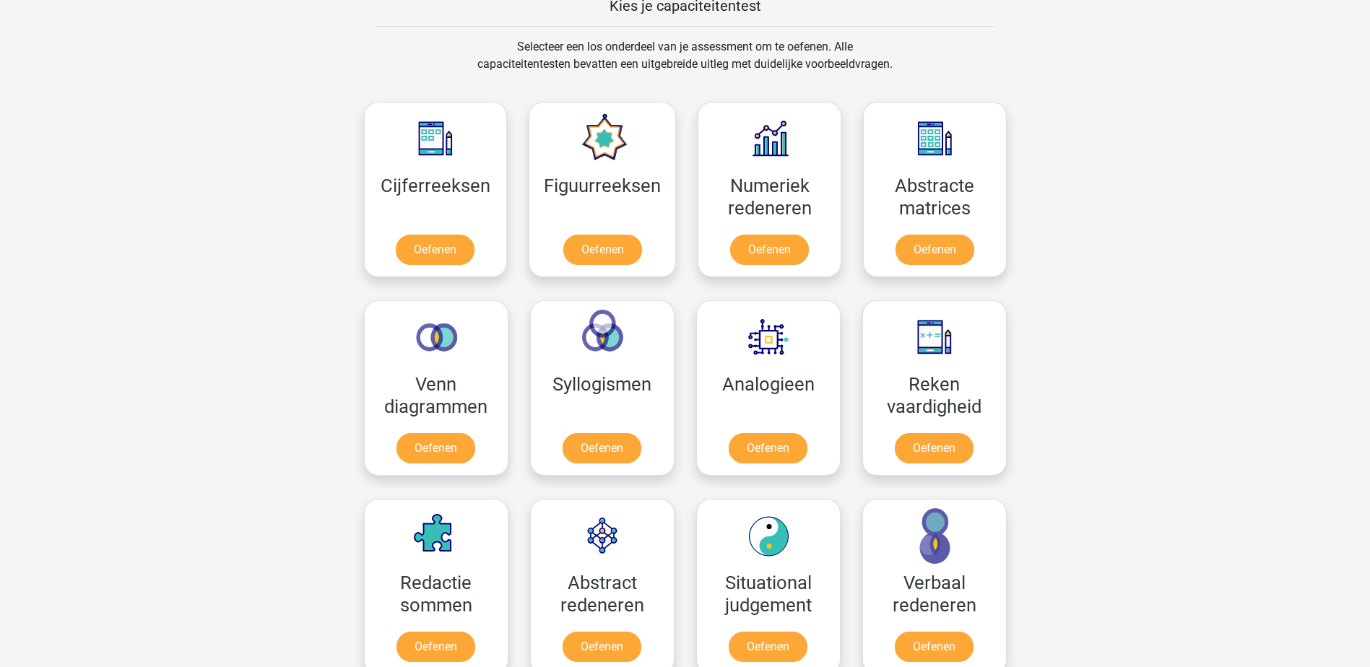
scroll to position [542, 0]
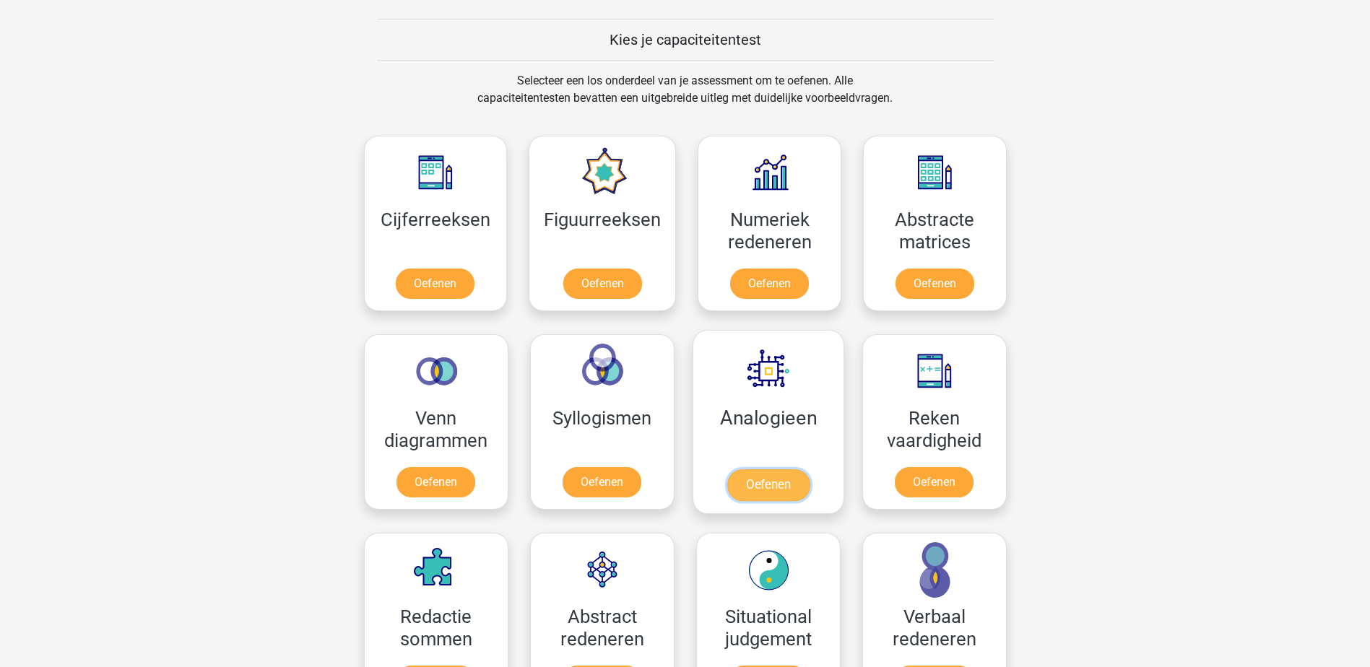
click at [759, 485] on link "Oefenen" at bounding box center [768, 485] width 82 height 32
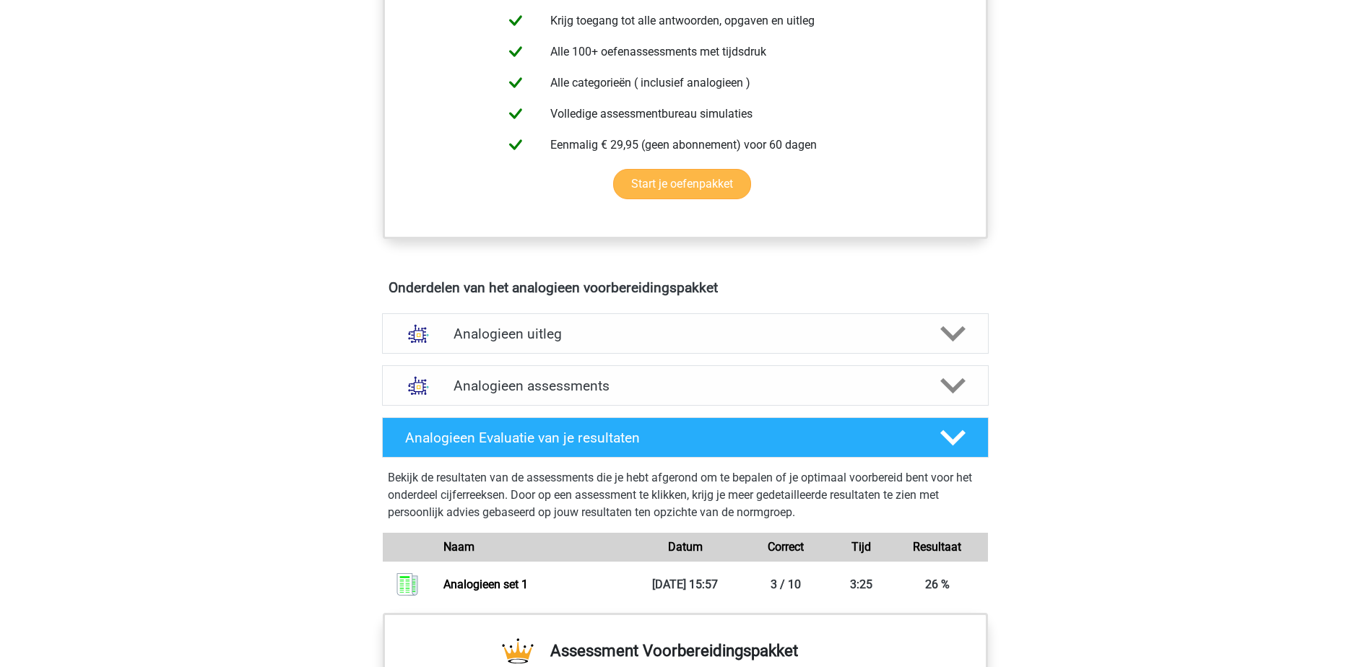
scroll to position [578, 0]
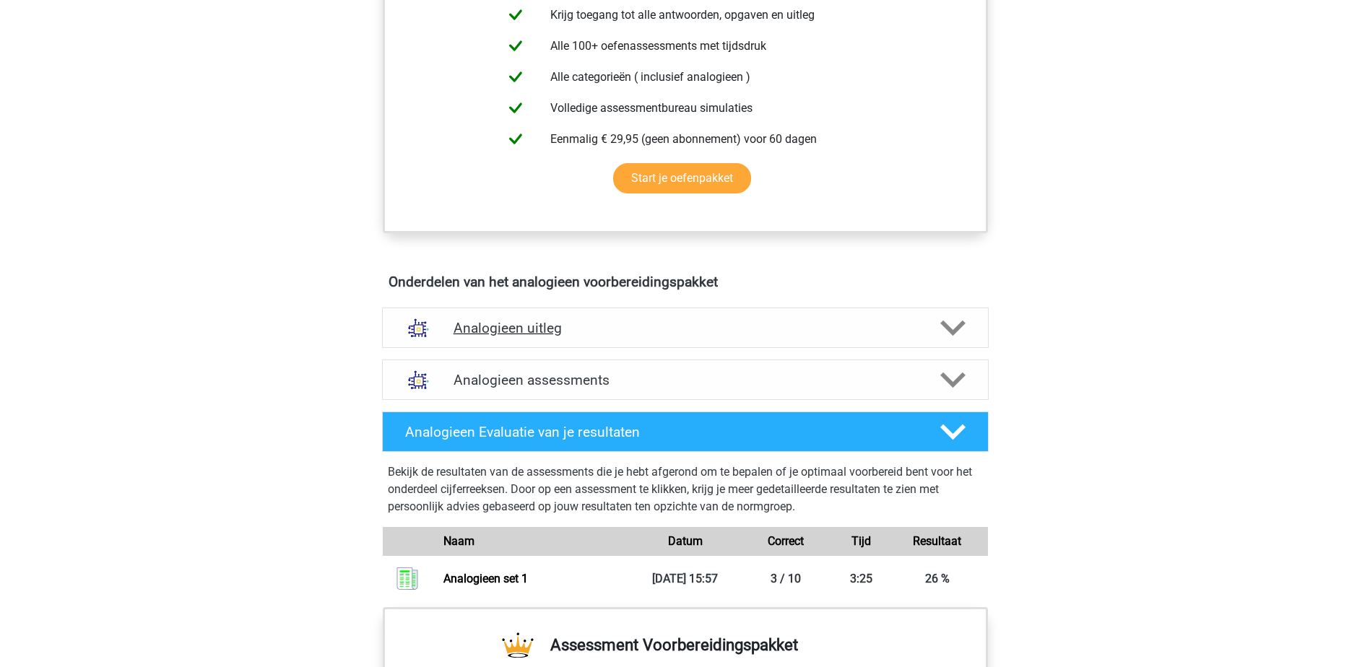
click at [961, 334] on icon at bounding box center [952, 328] width 25 height 25
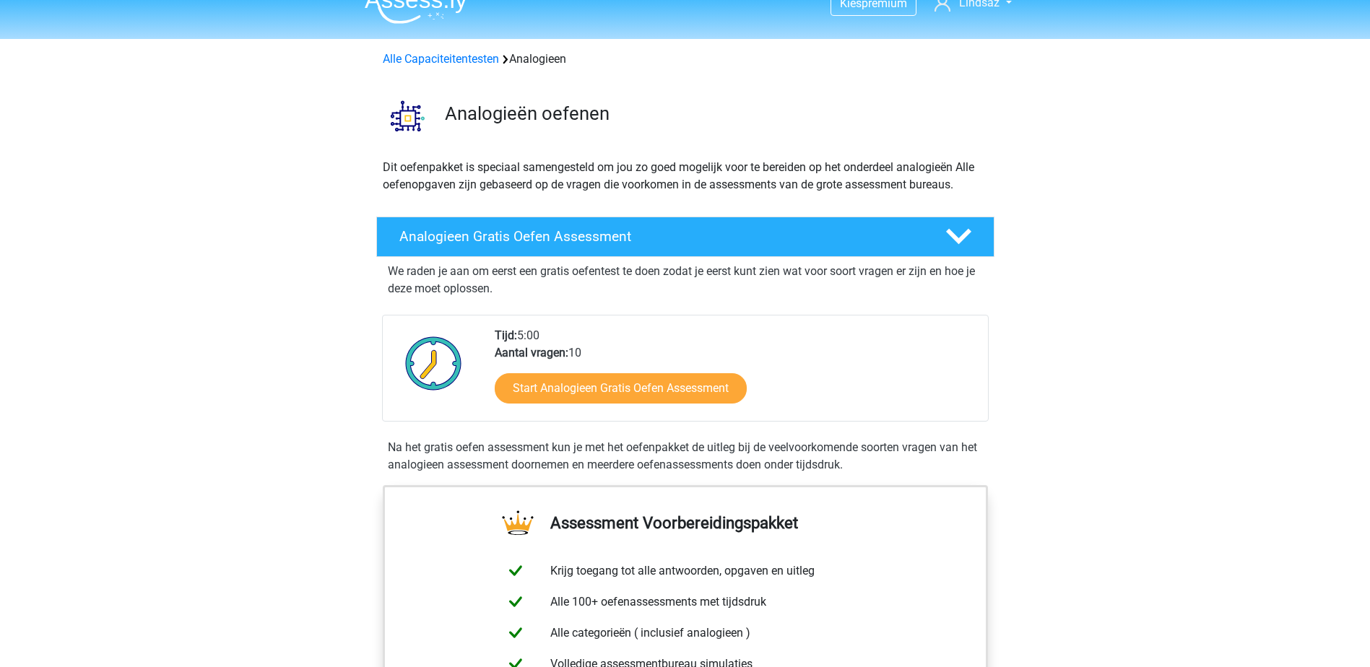
scroll to position [0, 0]
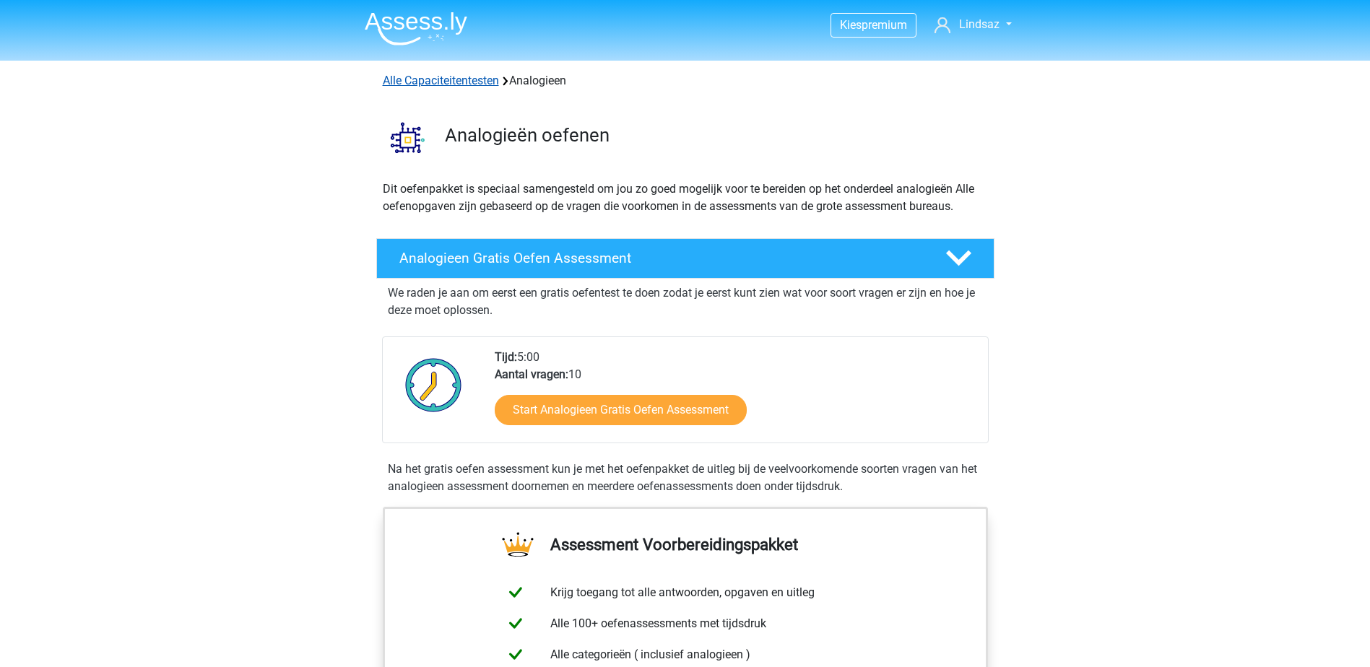
click at [430, 74] on link "Alle Capaciteitentesten" at bounding box center [441, 81] width 116 height 14
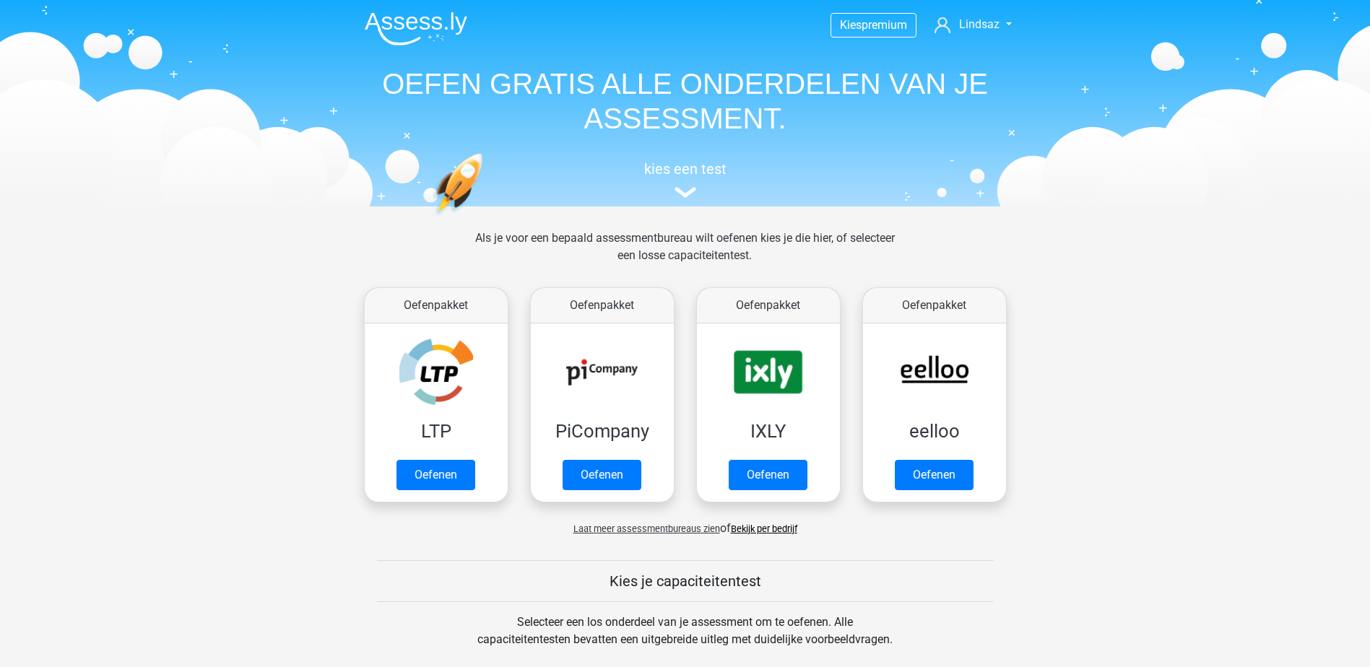
scroll to position [614, 0]
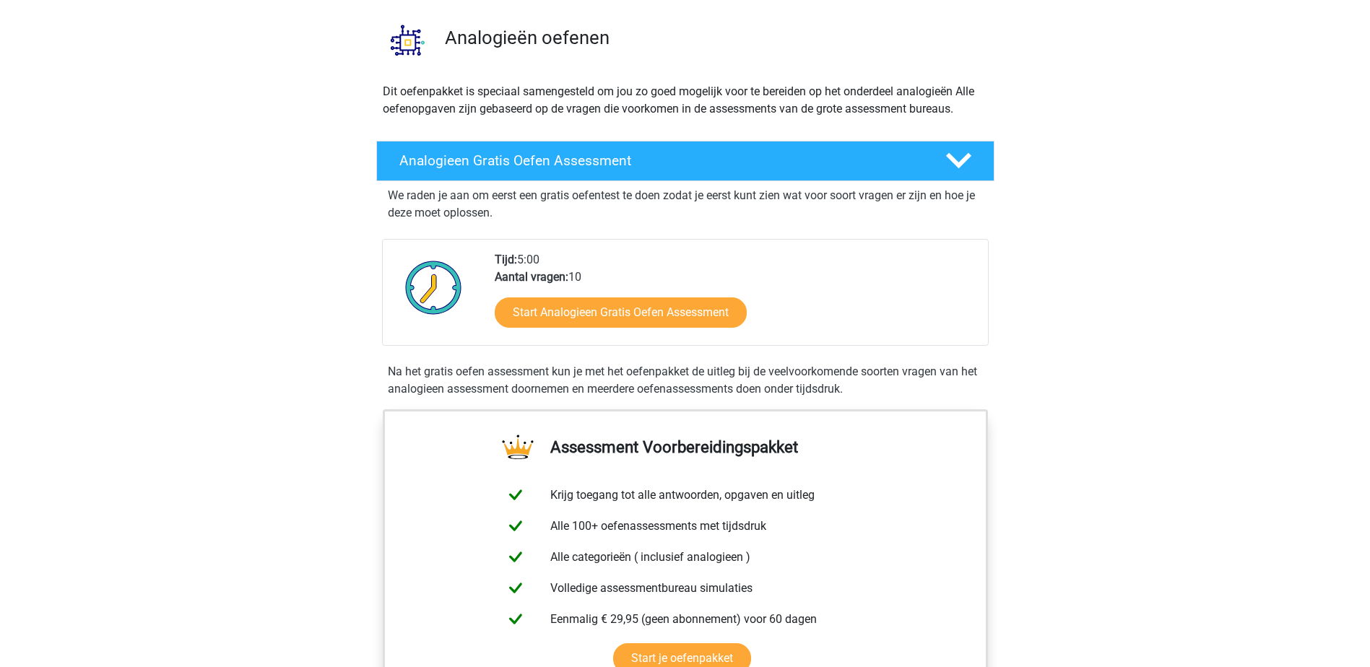
scroll to position [72, 0]
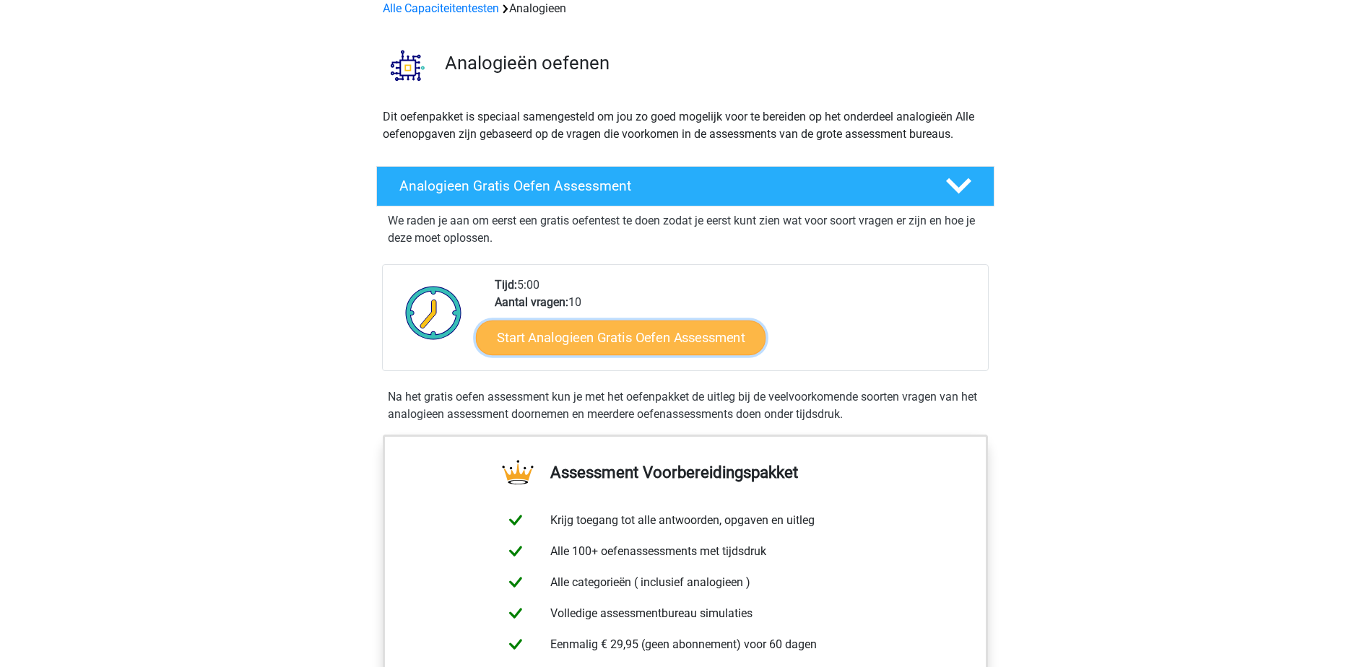
click at [597, 330] on link "Start Analogieen Gratis Oefen Assessment" at bounding box center [621, 337] width 290 height 35
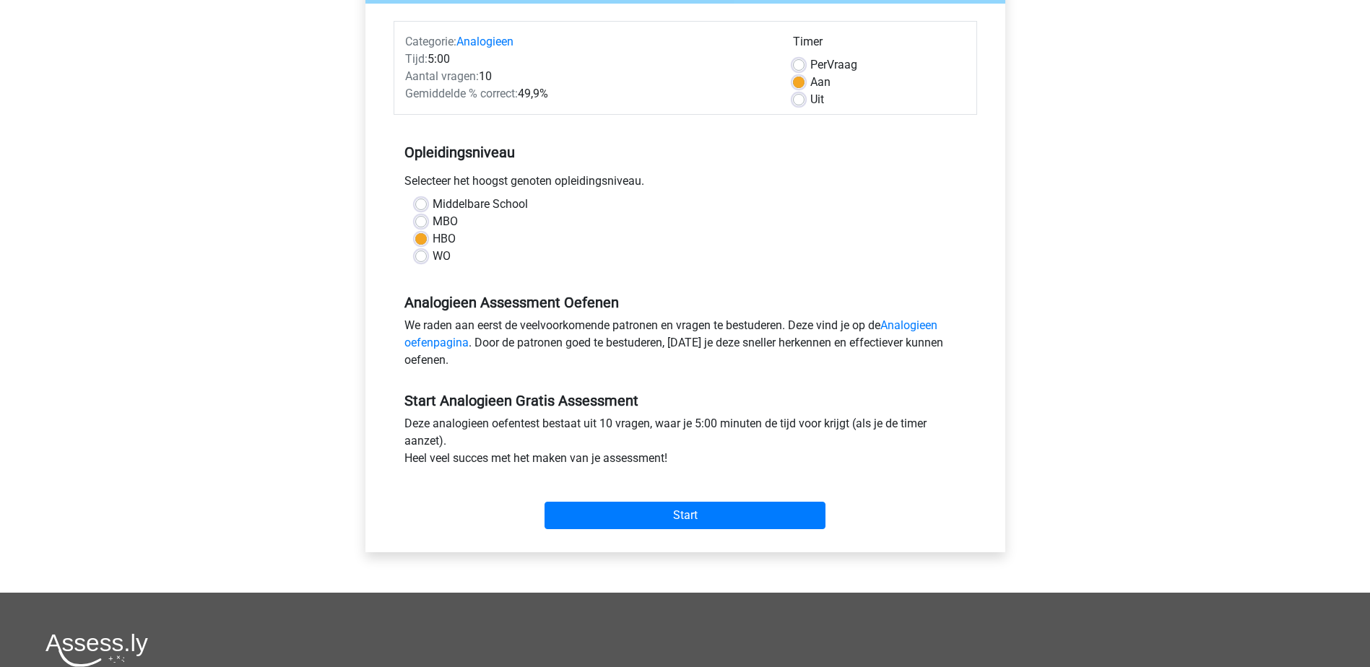
scroll to position [217, 0]
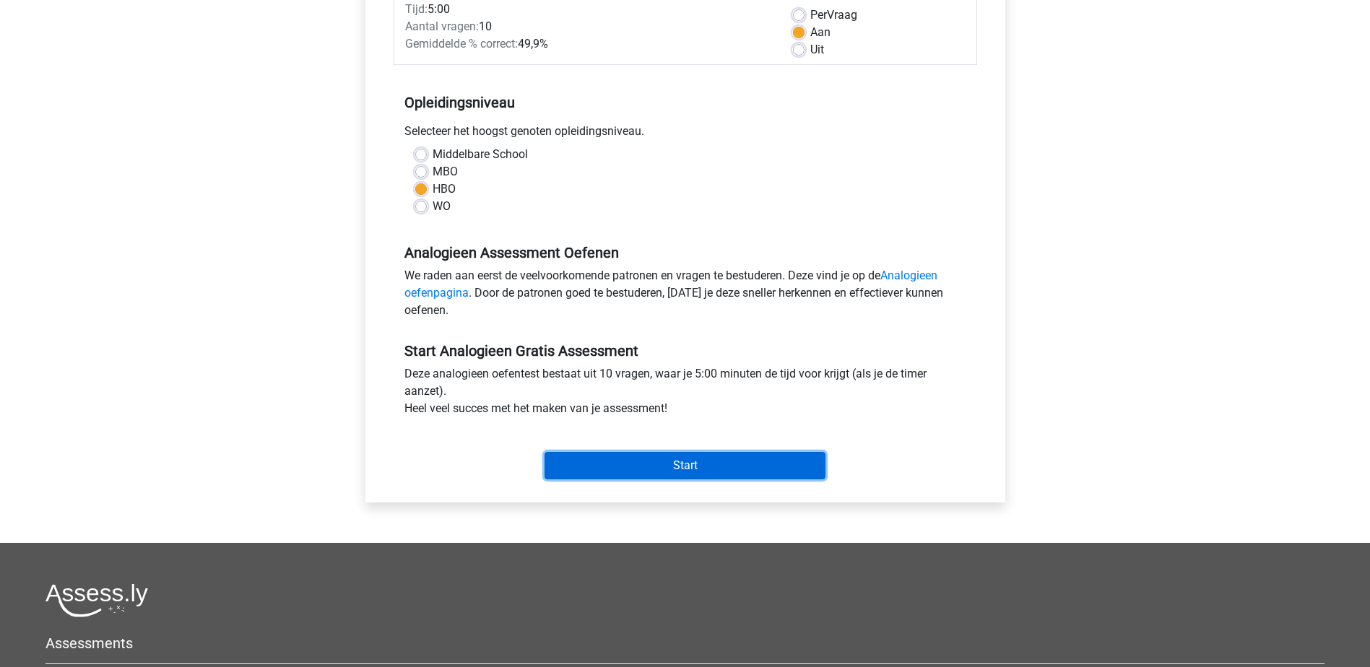
click at [633, 472] on input "Start" at bounding box center [685, 465] width 281 height 27
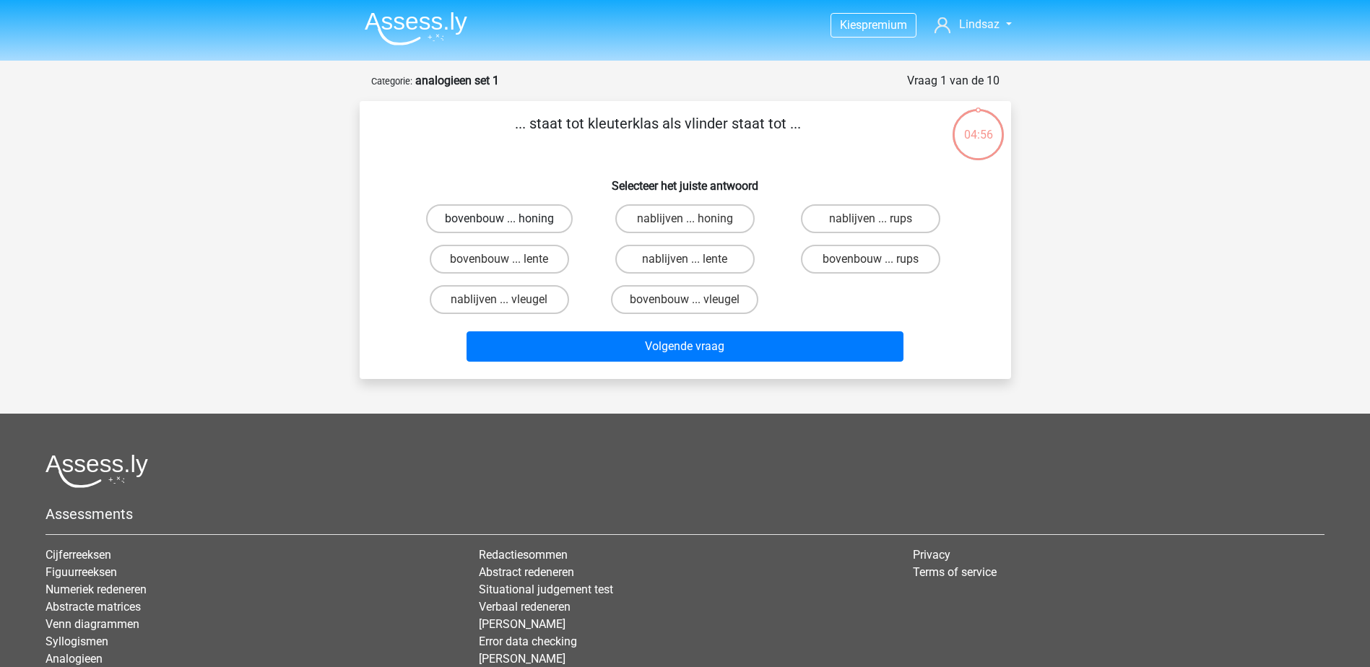
click at [507, 215] on label "bovenbouw ... honing" at bounding box center [499, 218] width 147 height 29
click at [507, 219] on input "bovenbouw ... honing" at bounding box center [503, 223] width 9 height 9
radio input "true"
click at [890, 261] on label "bovenbouw ... rups" at bounding box center [870, 259] width 139 height 29
click at [880, 261] on input "bovenbouw ... rups" at bounding box center [875, 263] width 9 height 9
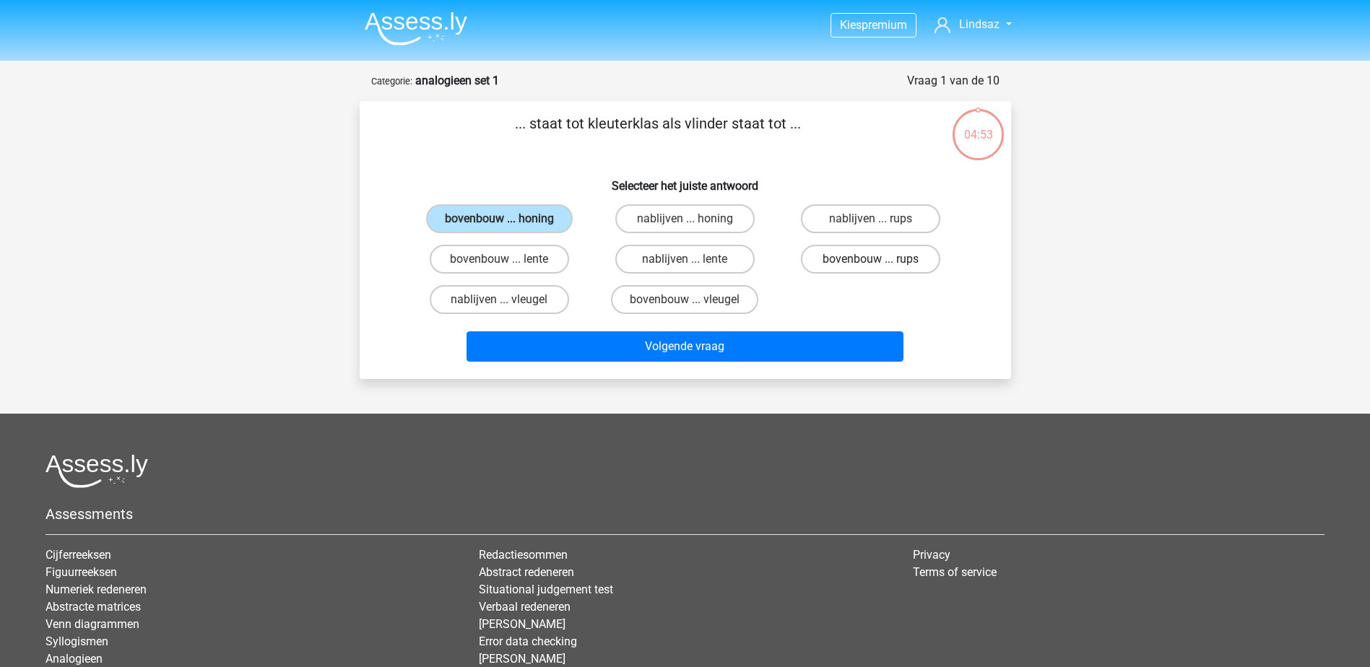
radio input "true"
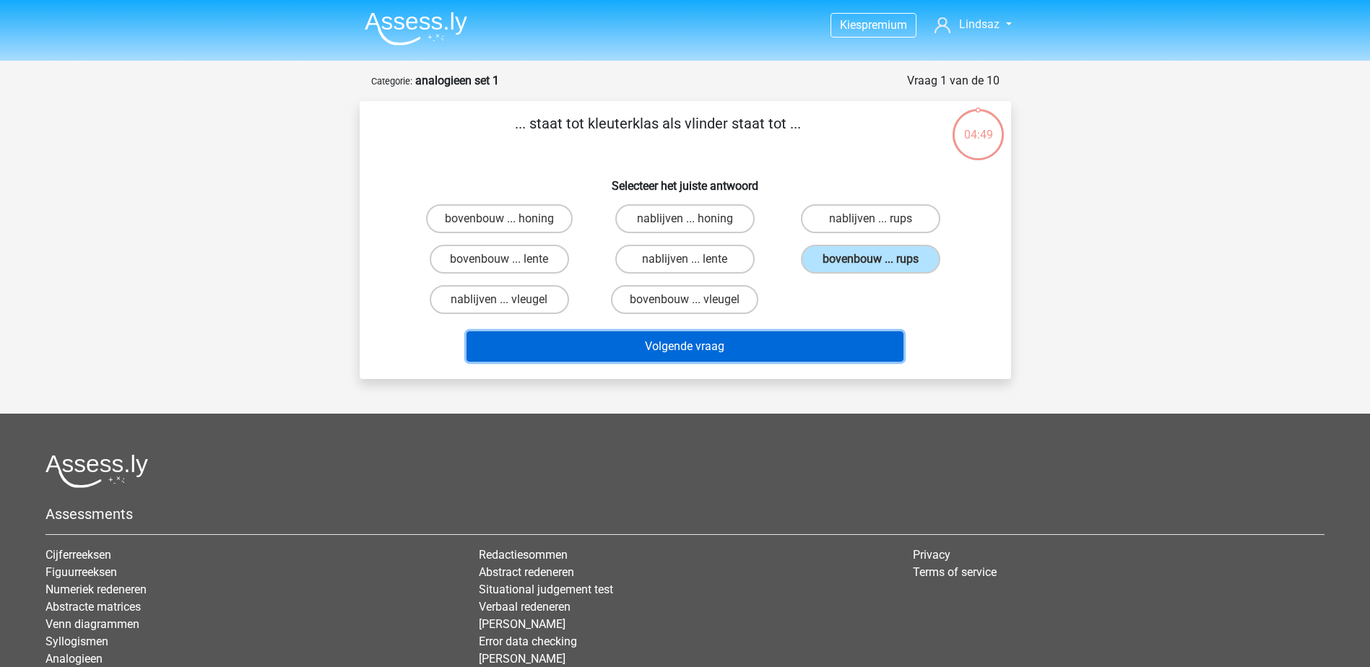
click at [679, 348] on button "Volgende vraag" at bounding box center [685, 346] width 437 height 30
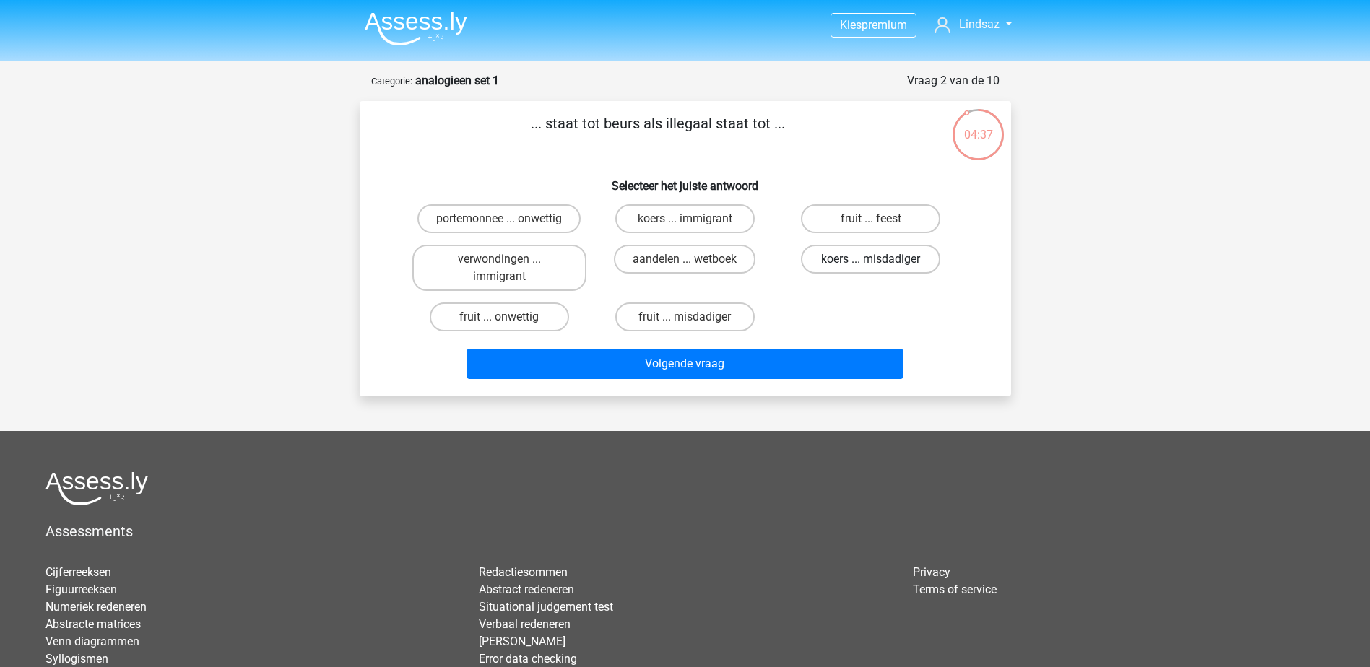
click at [885, 266] on label "koers ... misdadiger" at bounding box center [870, 259] width 139 height 29
click at [880, 266] on input "koers ... misdadiger" at bounding box center [875, 263] width 9 height 9
radio input "true"
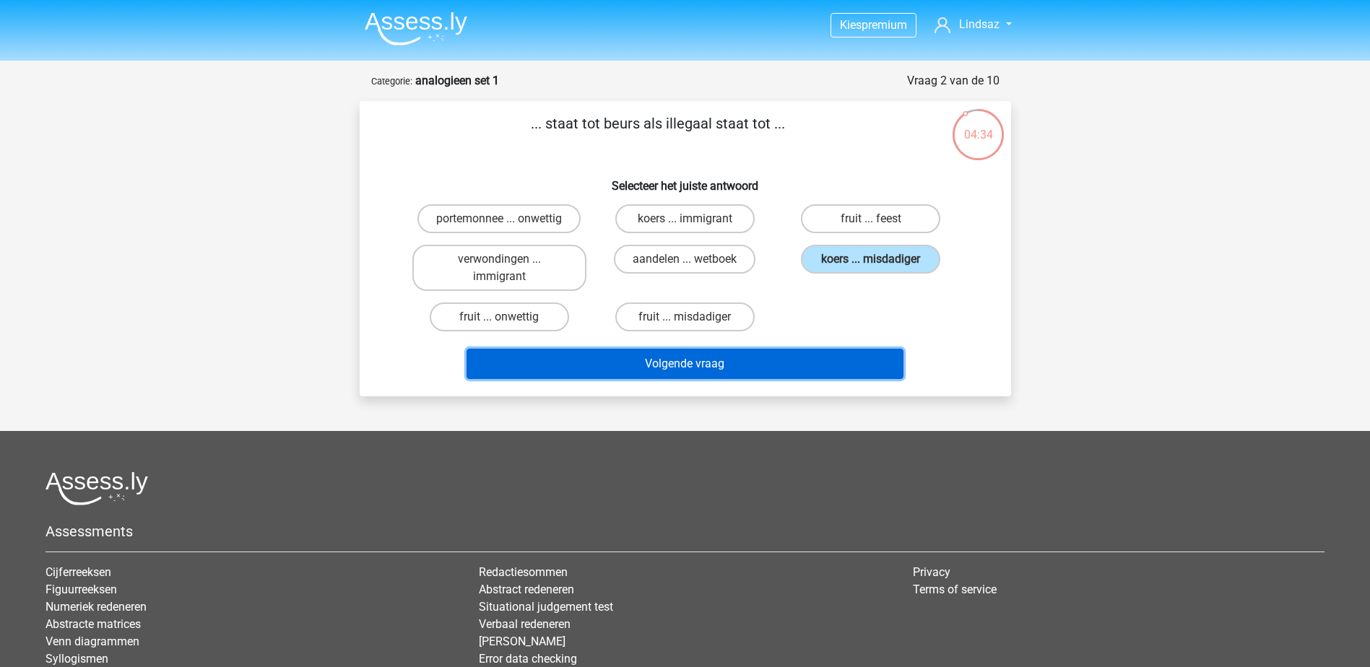
click at [693, 364] on button "Volgende vraag" at bounding box center [685, 364] width 437 height 30
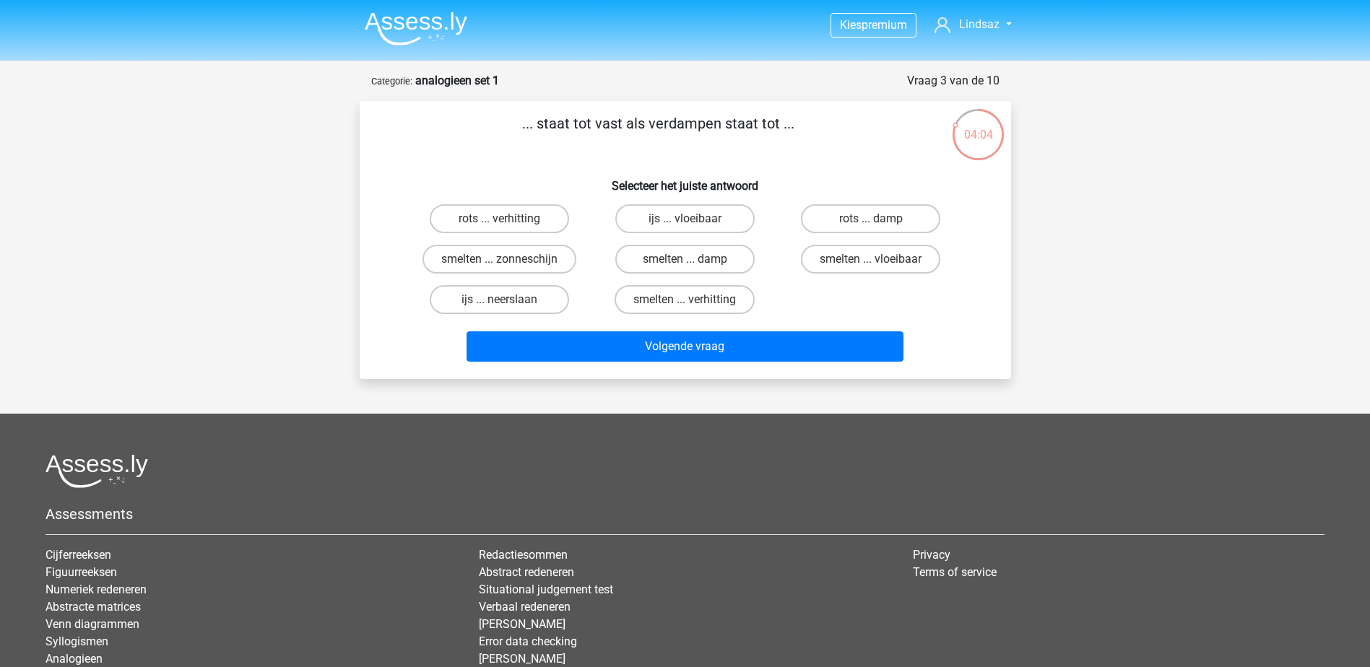
click at [871, 269] on input "smelten ... vloeibaar" at bounding box center [875, 263] width 9 height 9
radio input "true"
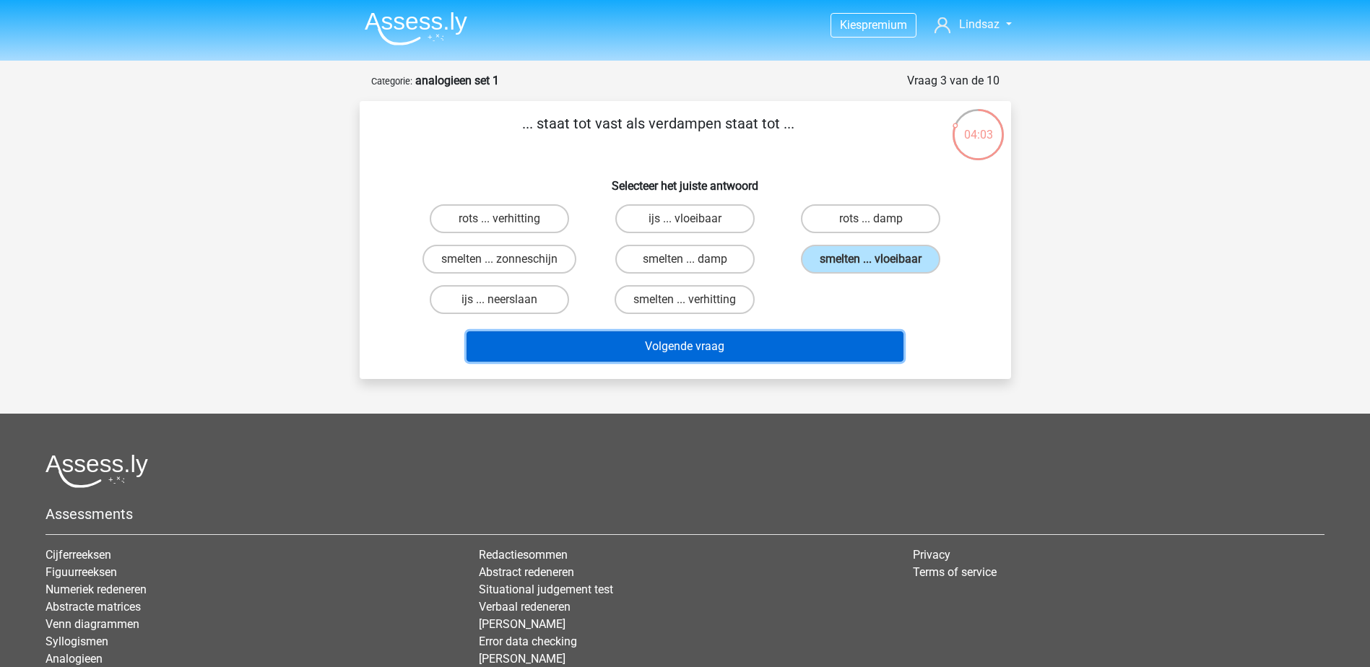
click at [741, 351] on button "Volgende vraag" at bounding box center [685, 346] width 437 height 30
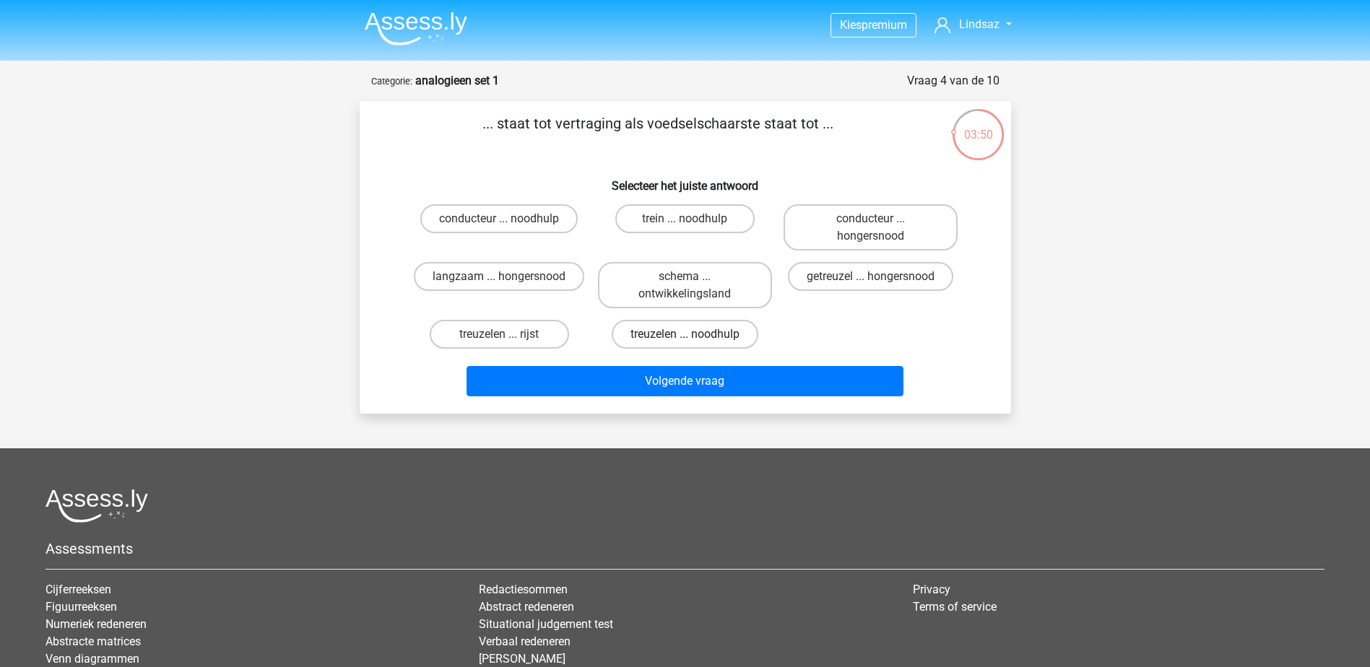
click at [707, 329] on label "treuzelen ... noodhulp" at bounding box center [685, 334] width 147 height 29
click at [694, 334] on input "treuzelen ... noodhulp" at bounding box center [689, 338] width 9 height 9
radio input "true"
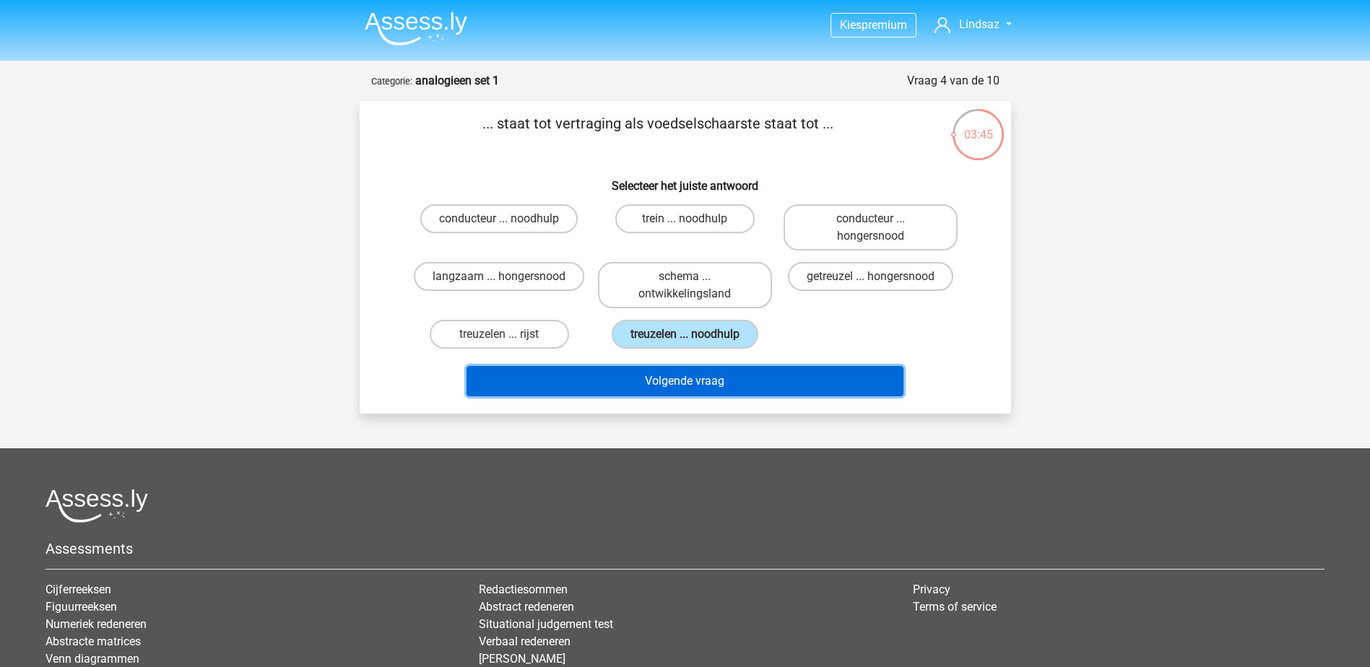
click at [797, 366] on button "Volgende vraag" at bounding box center [685, 381] width 437 height 30
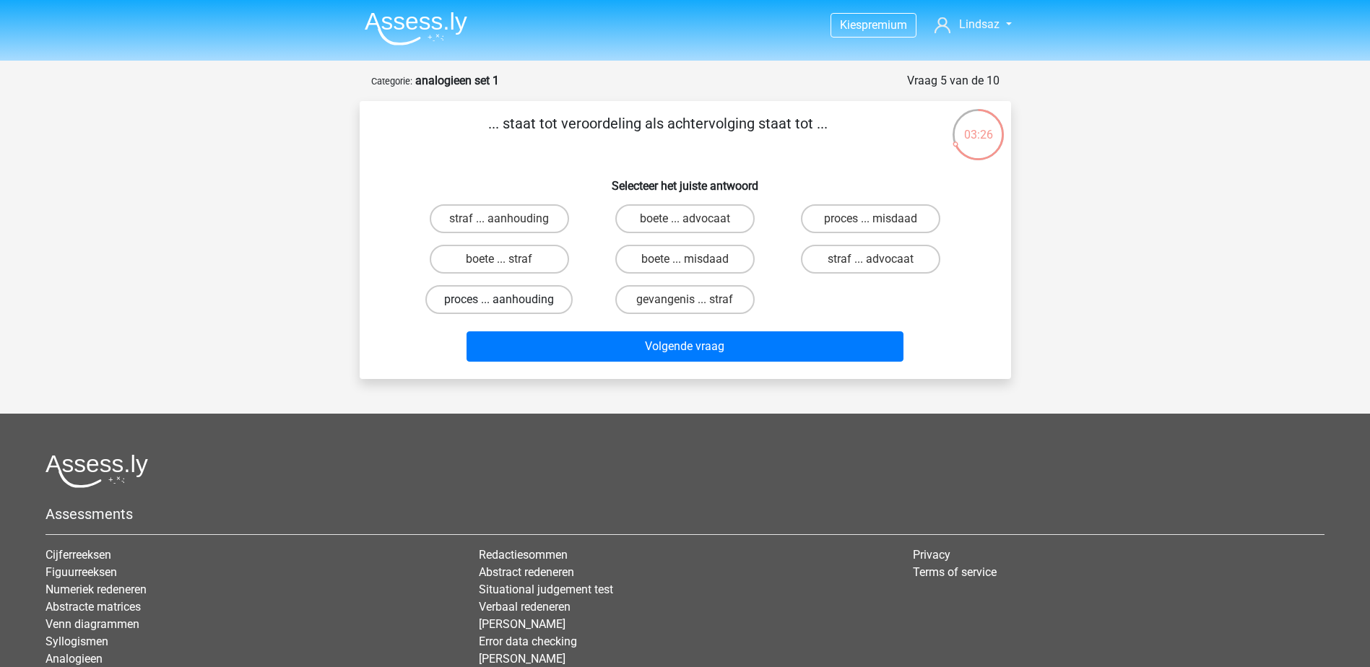
click at [488, 300] on label "proces ... aanhouding" at bounding box center [498, 299] width 147 height 29
click at [499, 300] on input "proces ... aanhouding" at bounding box center [503, 304] width 9 height 9
radio input "true"
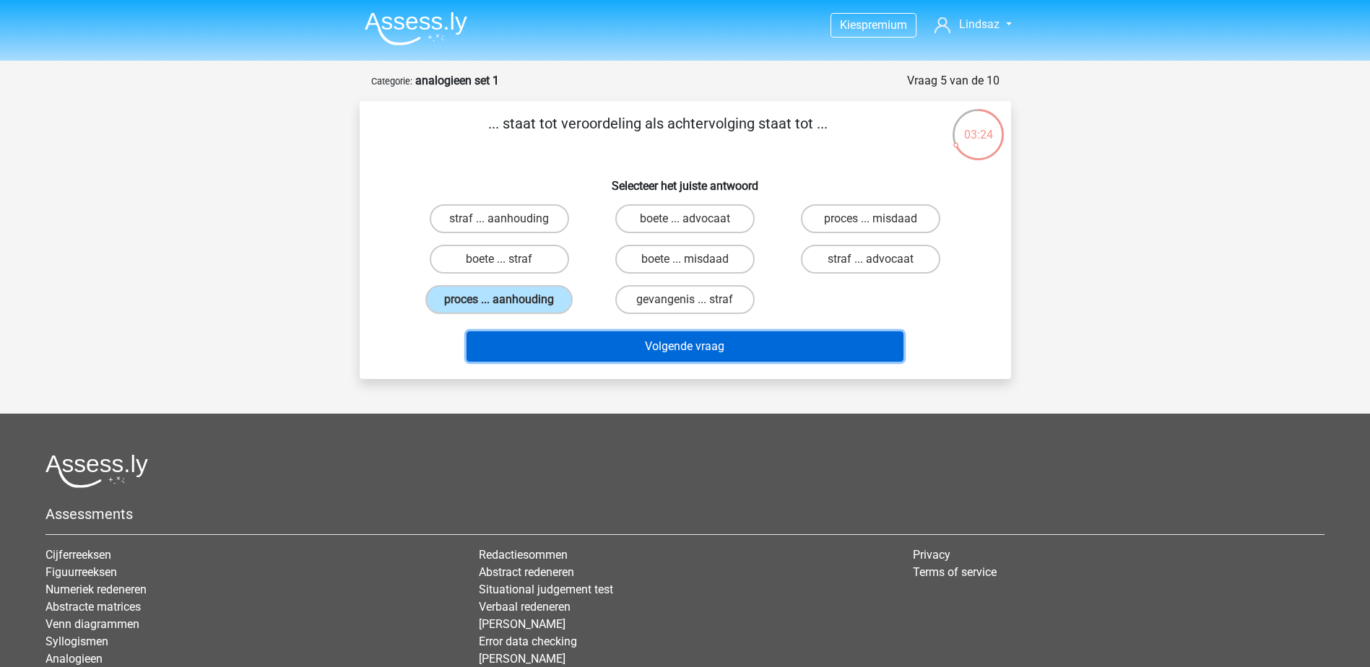
click at [664, 343] on button "Volgende vraag" at bounding box center [685, 346] width 437 height 30
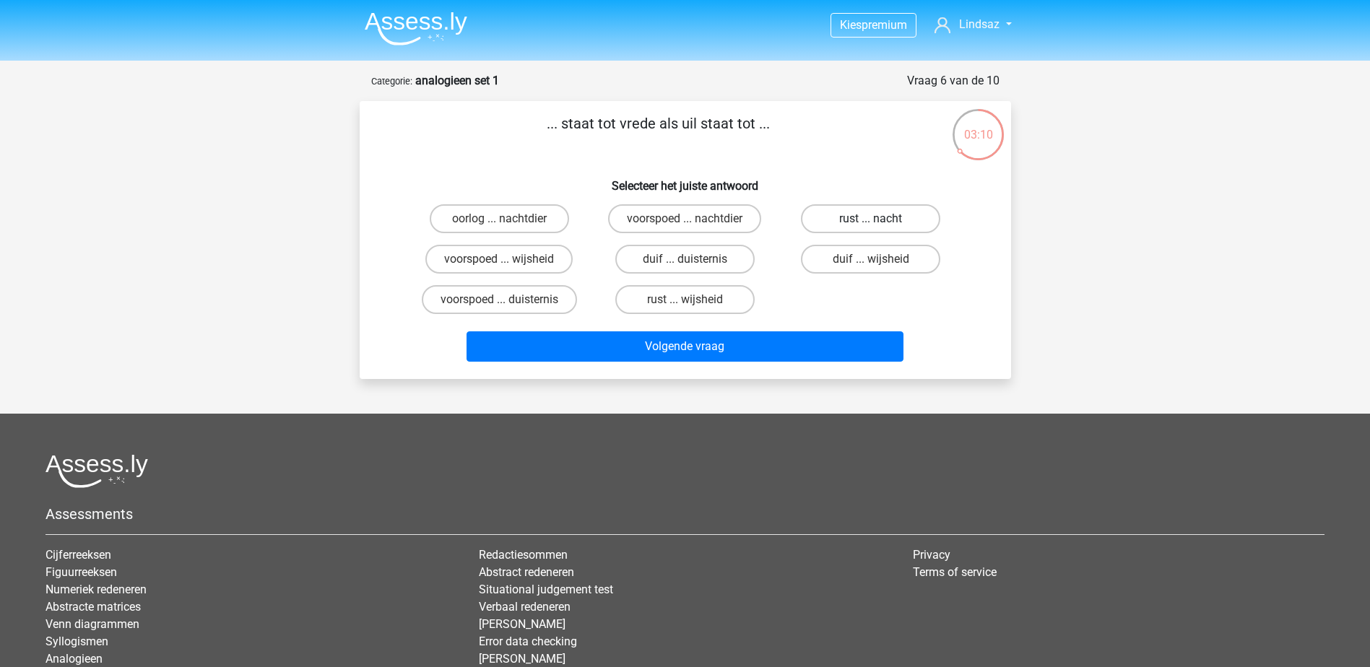
click at [849, 225] on label "rust ... nacht" at bounding box center [870, 218] width 139 height 29
click at [871, 225] on input "rust ... nacht" at bounding box center [875, 223] width 9 height 9
radio input "true"
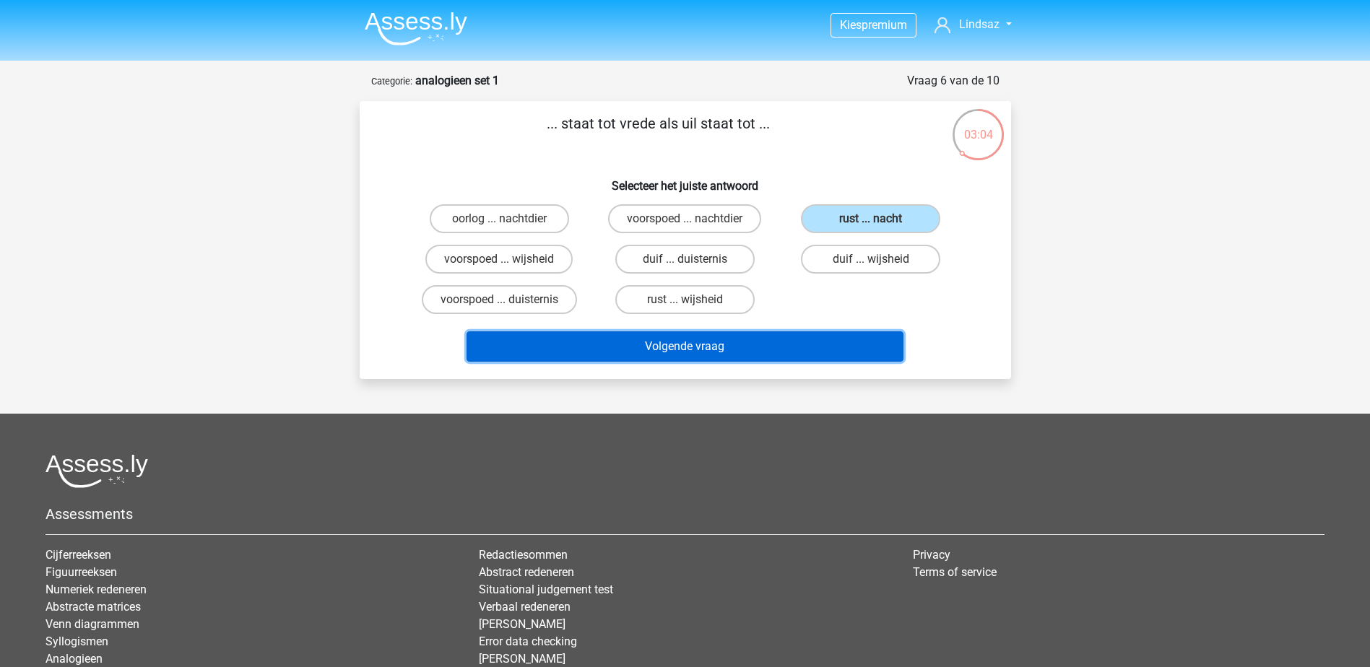
click at [736, 344] on button "Volgende vraag" at bounding box center [685, 346] width 437 height 30
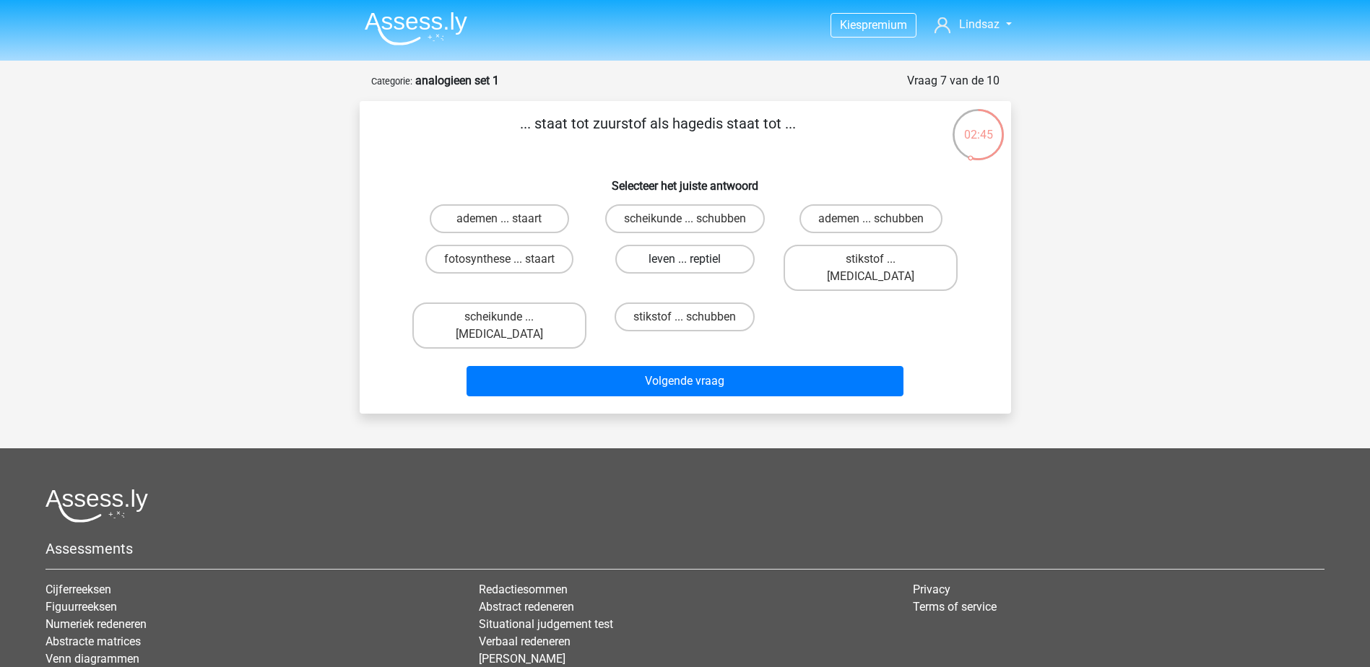
click at [675, 259] on label "leven ... reptiel" at bounding box center [684, 259] width 139 height 29
click at [685, 259] on input "leven ... reptiel" at bounding box center [689, 263] width 9 height 9
radio input "true"
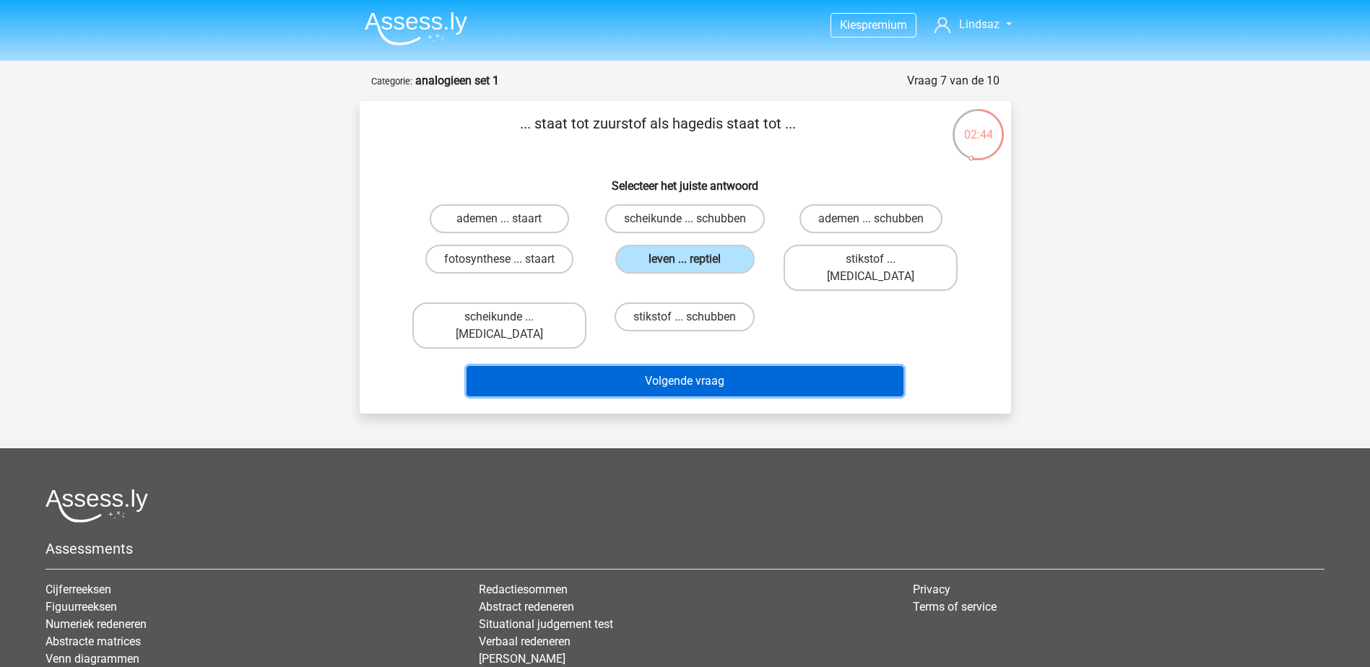
click at [736, 366] on button "Volgende vraag" at bounding box center [685, 381] width 437 height 30
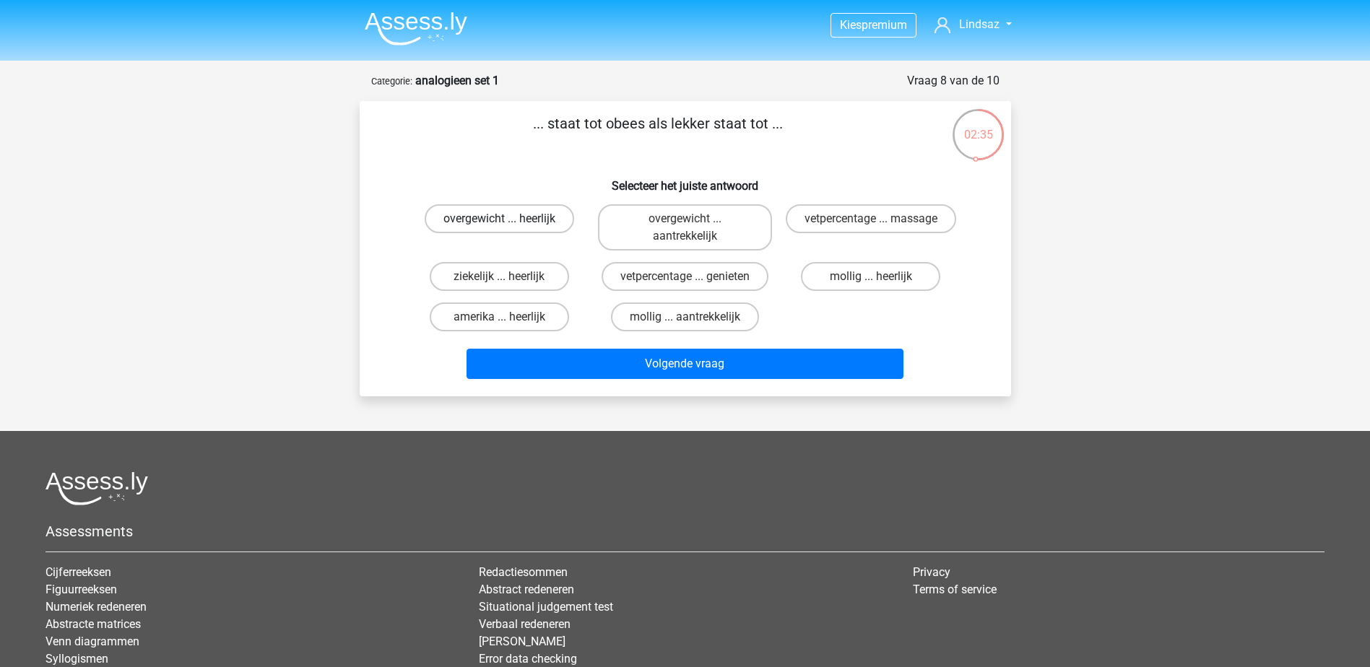
click at [521, 218] on label "overgewicht ... heerlijk" at bounding box center [499, 218] width 149 height 29
click at [508, 219] on input "overgewicht ... heerlijk" at bounding box center [503, 223] width 9 height 9
radio input "true"
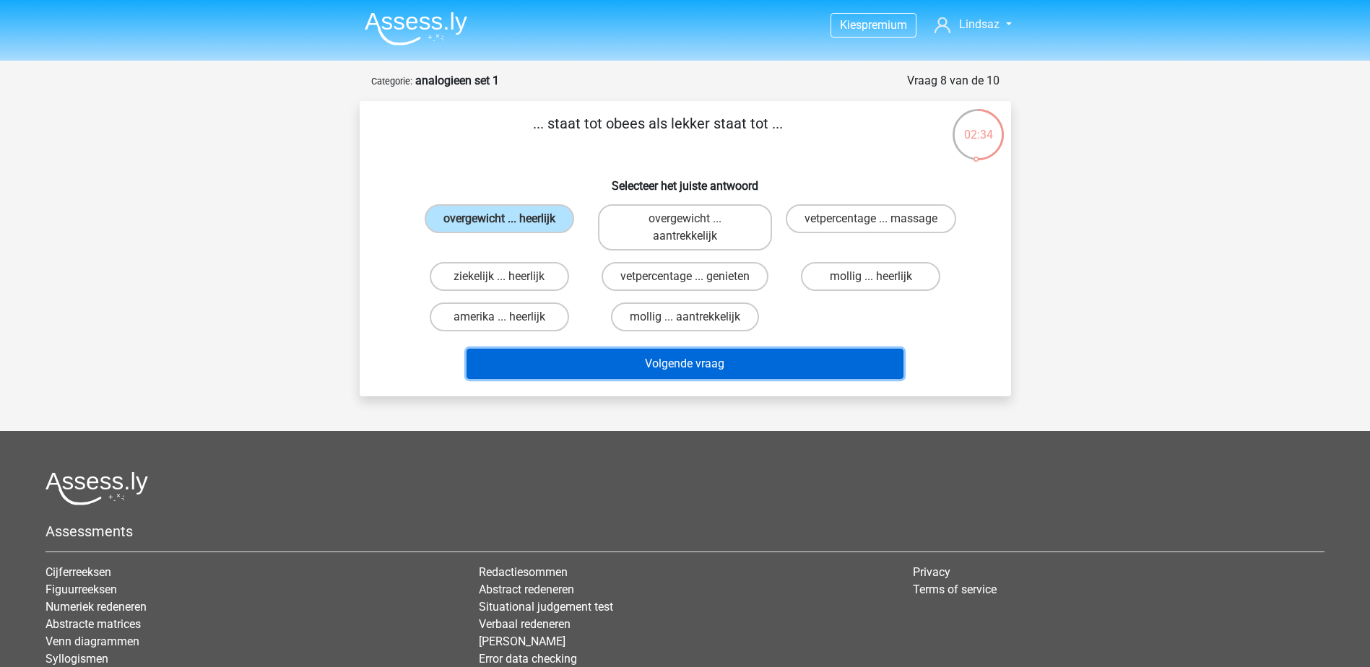
click at [726, 357] on button "Volgende vraag" at bounding box center [685, 364] width 437 height 30
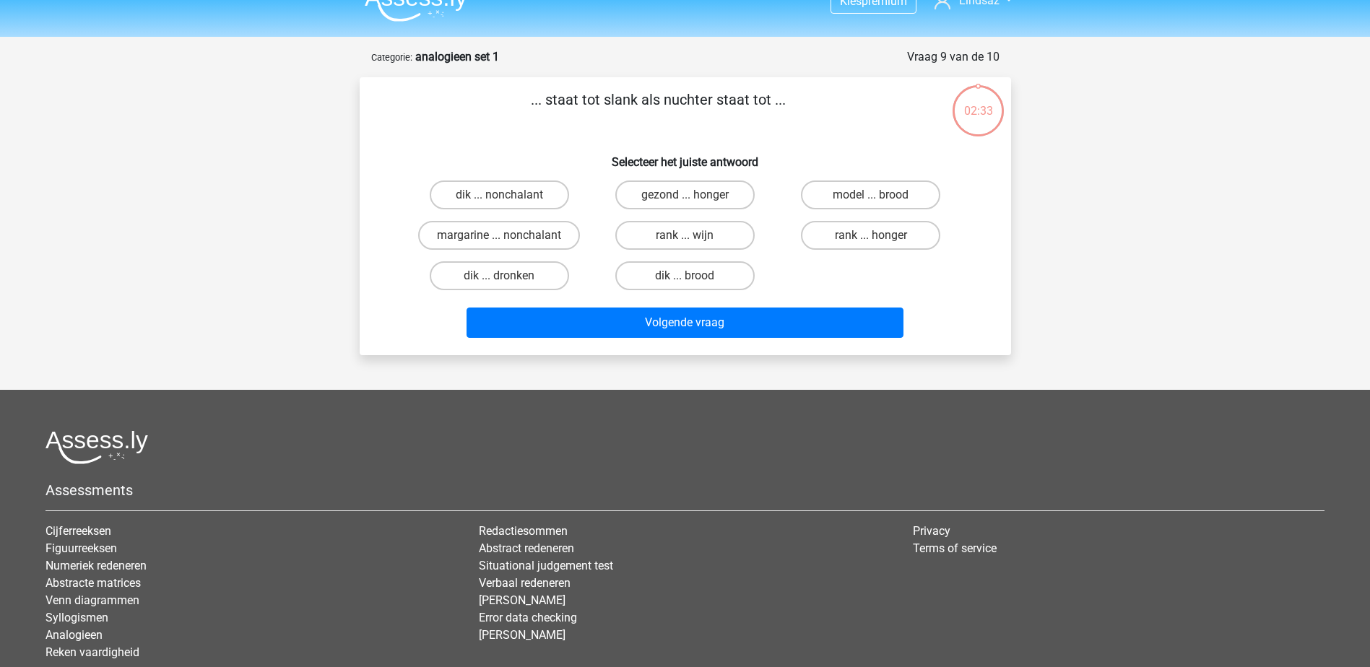
scroll to position [72, 0]
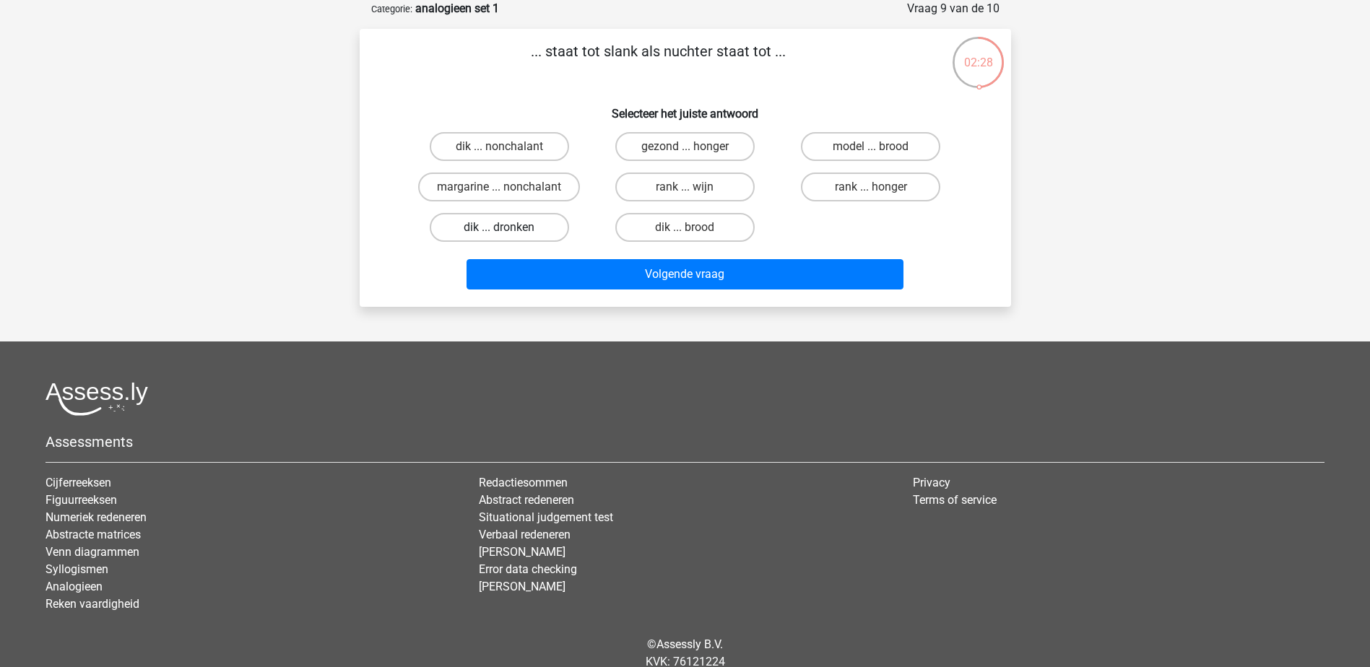
click at [528, 238] on label "dik ... dronken" at bounding box center [499, 227] width 139 height 29
click at [508, 237] on input "dik ... dronken" at bounding box center [503, 231] width 9 height 9
radio input "true"
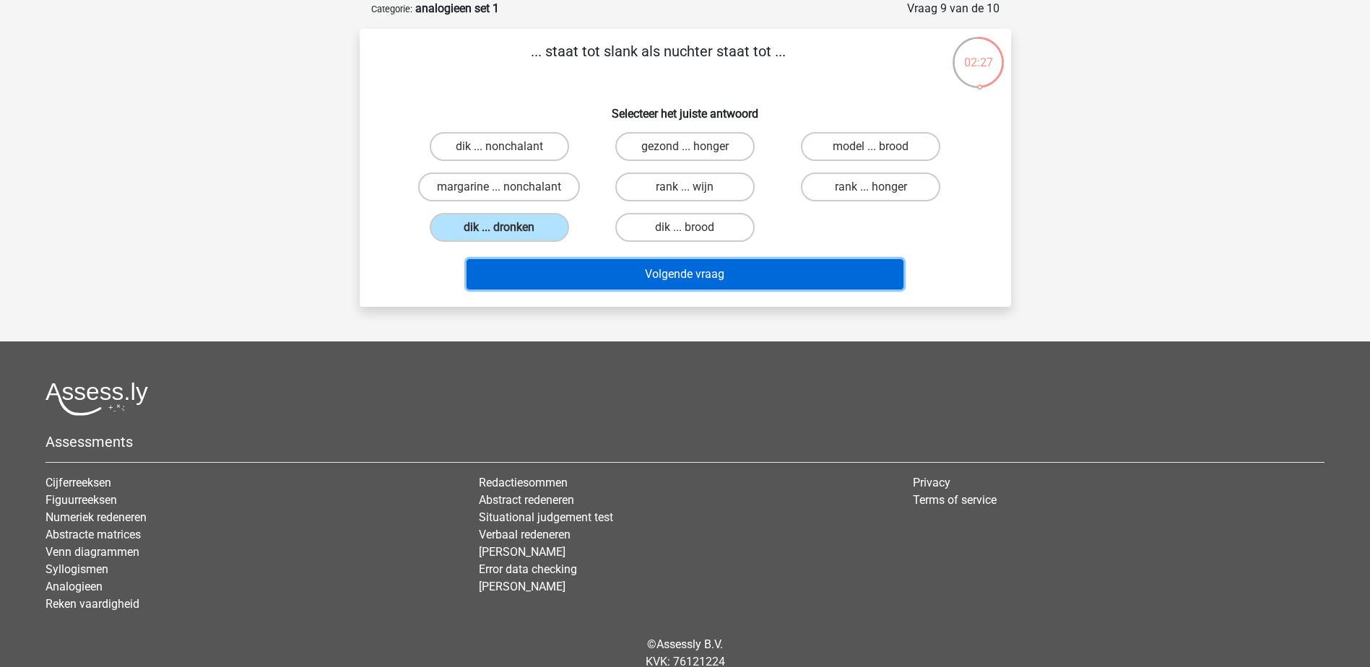
click at [711, 277] on button "Volgende vraag" at bounding box center [685, 274] width 437 height 30
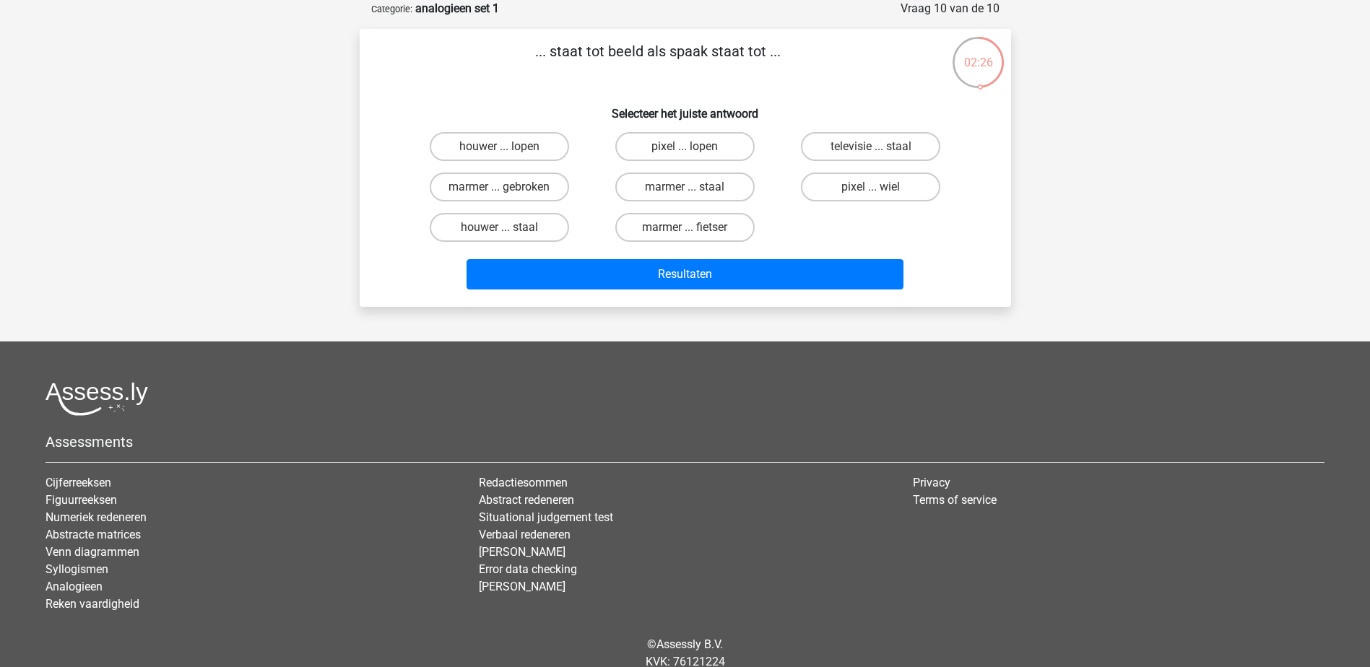
scroll to position [0, 0]
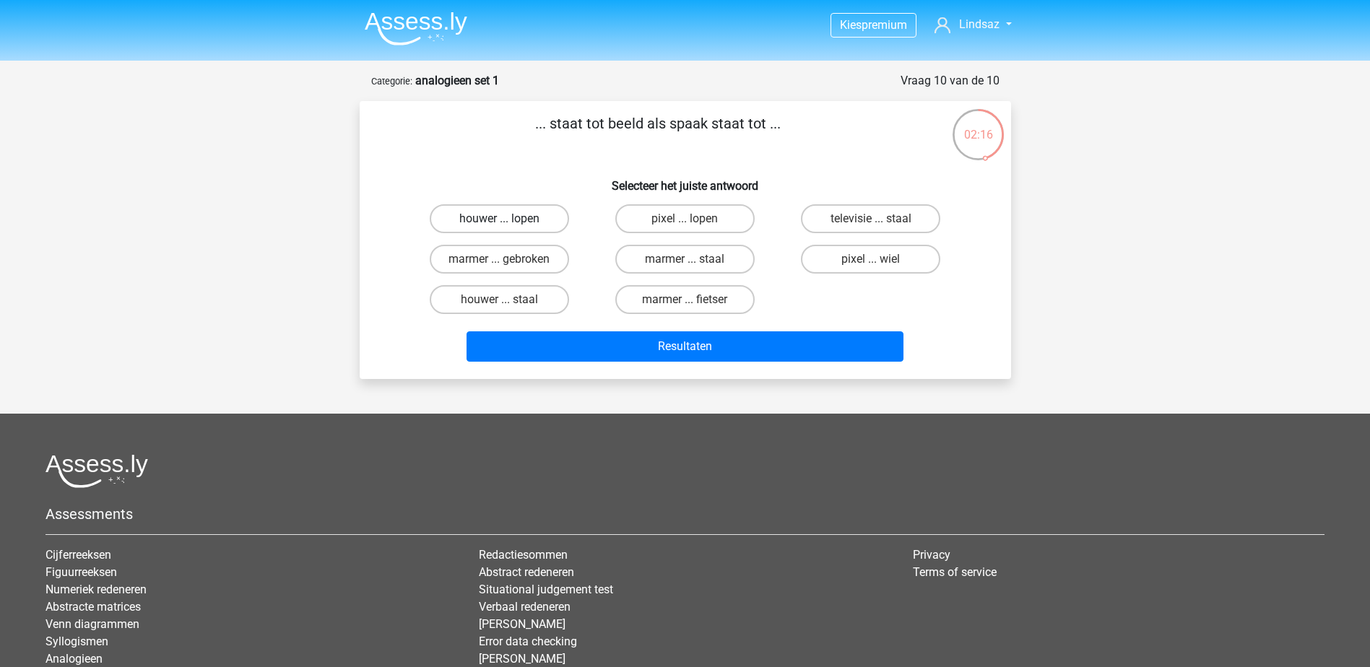
click at [537, 223] on label "houwer ... lopen" at bounding box center [499, 218] width 139 height 29
click at [508, 223] on input "houwer ... lopen" at bounding box center [503, 223] width 9 height 9
radio input "true"
click at [506, 305] on input "houwer ... staal" at bounding box center [503, 304] width 9 height 9
radio input "true"
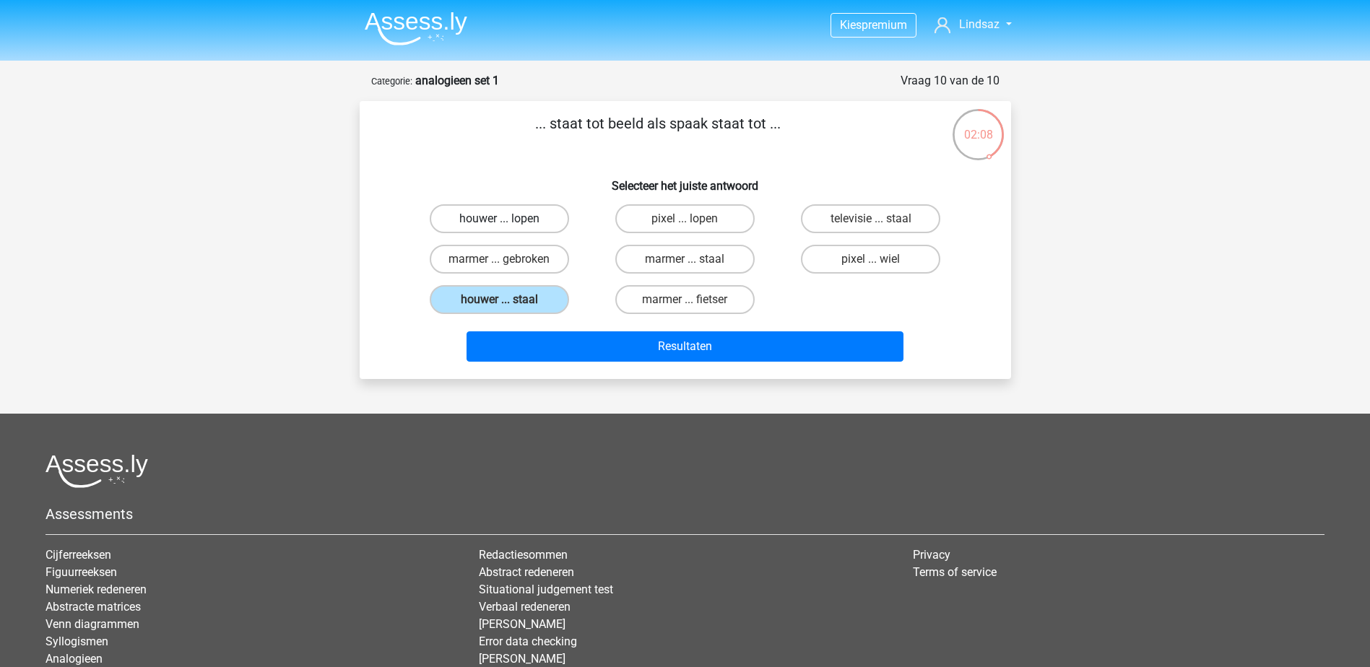
click at [555, 227] on label "houwer ... lopen" at bounding box center [499, 218] width 139 height 29
click at [508, 227] on input "houwer ... lopen" at bounding box center [503, 223] width 9 height 9
radio input "true"
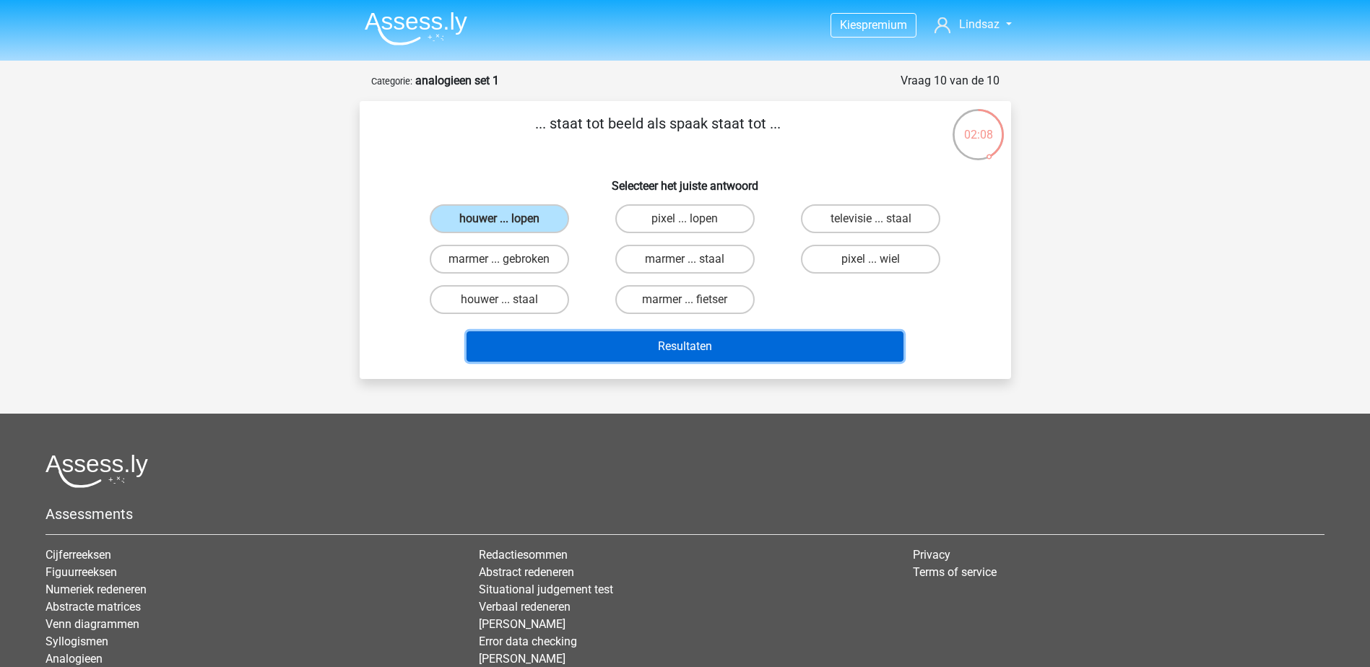
click at [703, 360] on button "Resultaten" at bounding box center [685, 346] width 437 height 30
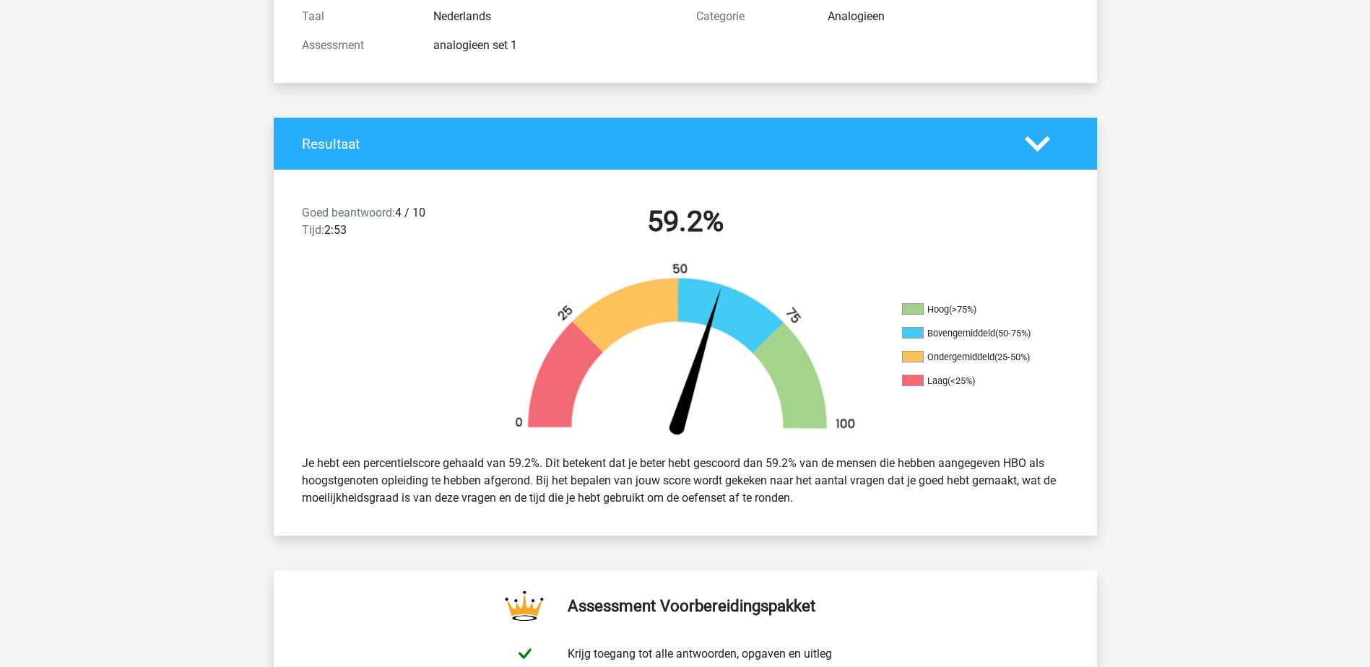
scroll to position [217, 0]
